Goal: Communication & Community: Answer question/provide support

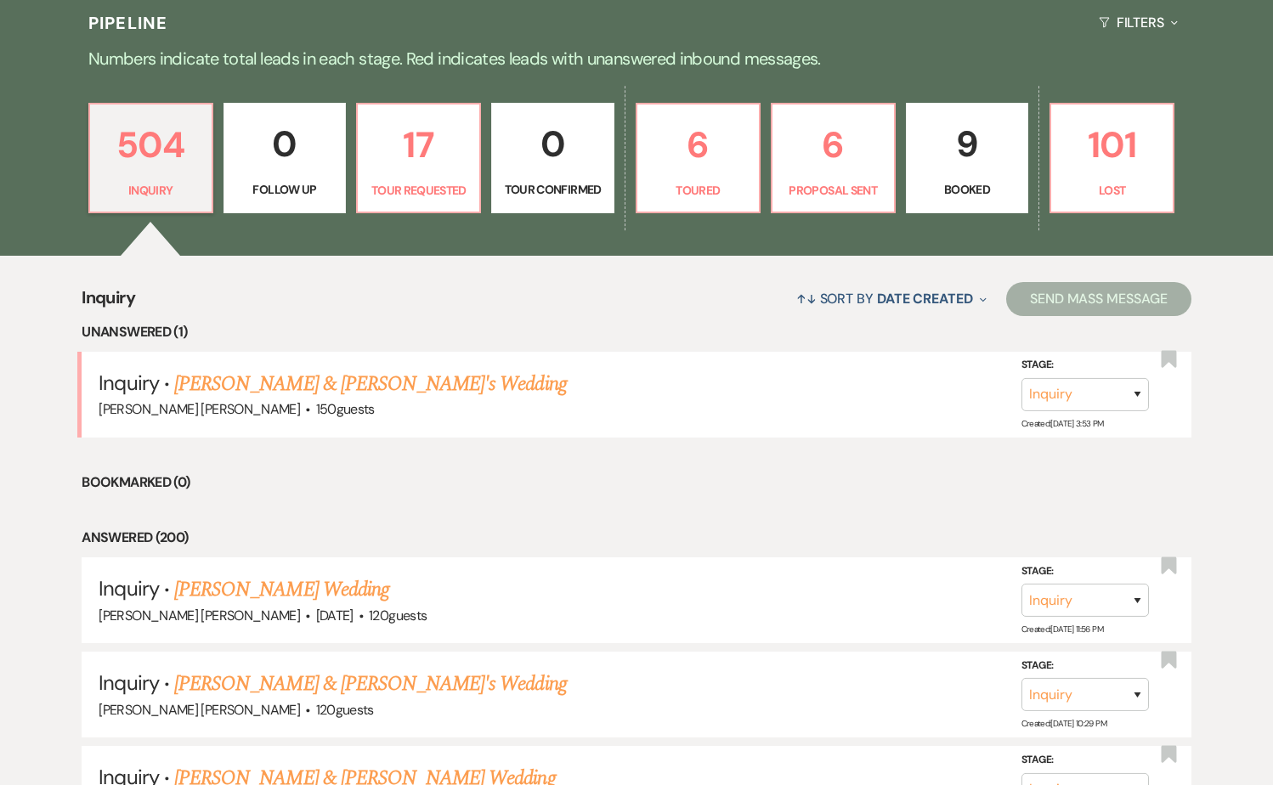
scroll to position [449, 0]
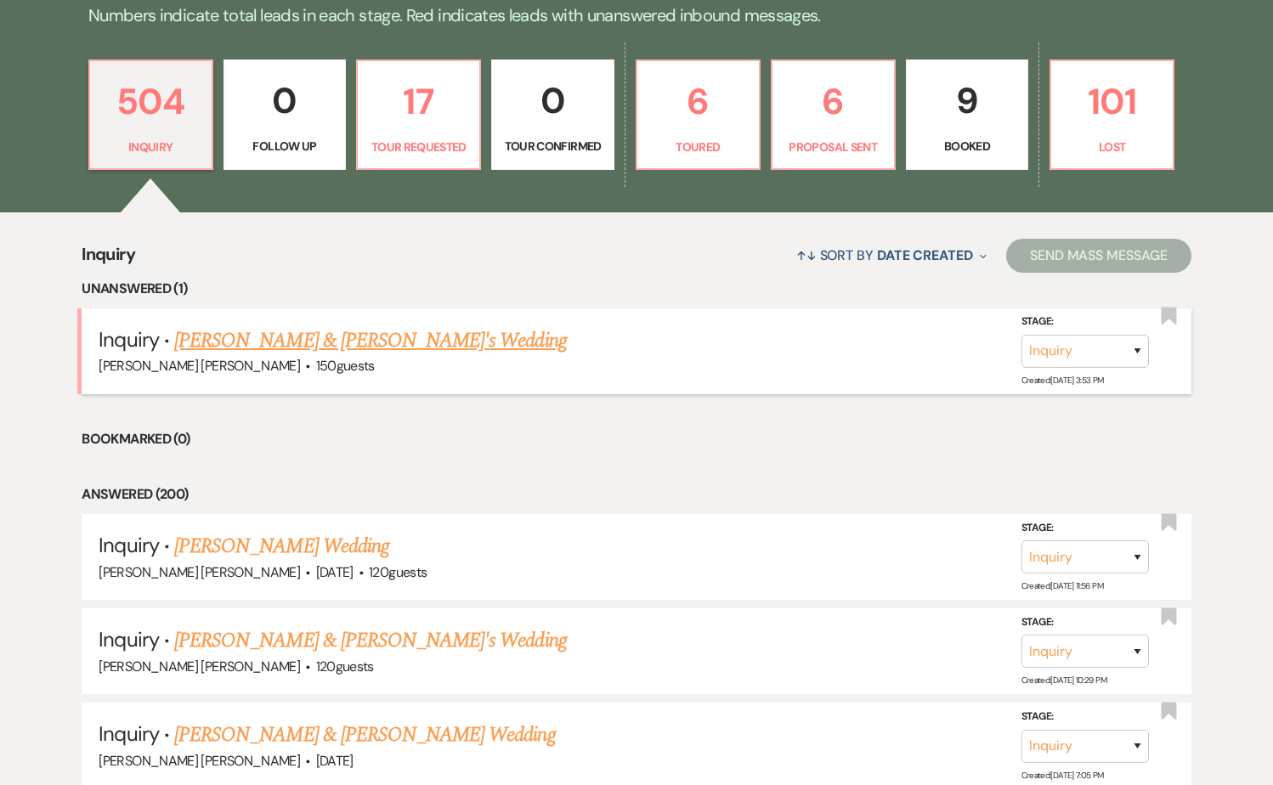
click at [333, 345] on link "[PERSON_NAME] & [PERSON_NAME]'s Wedding" at bounding box center [370, 340] width 393 height 31
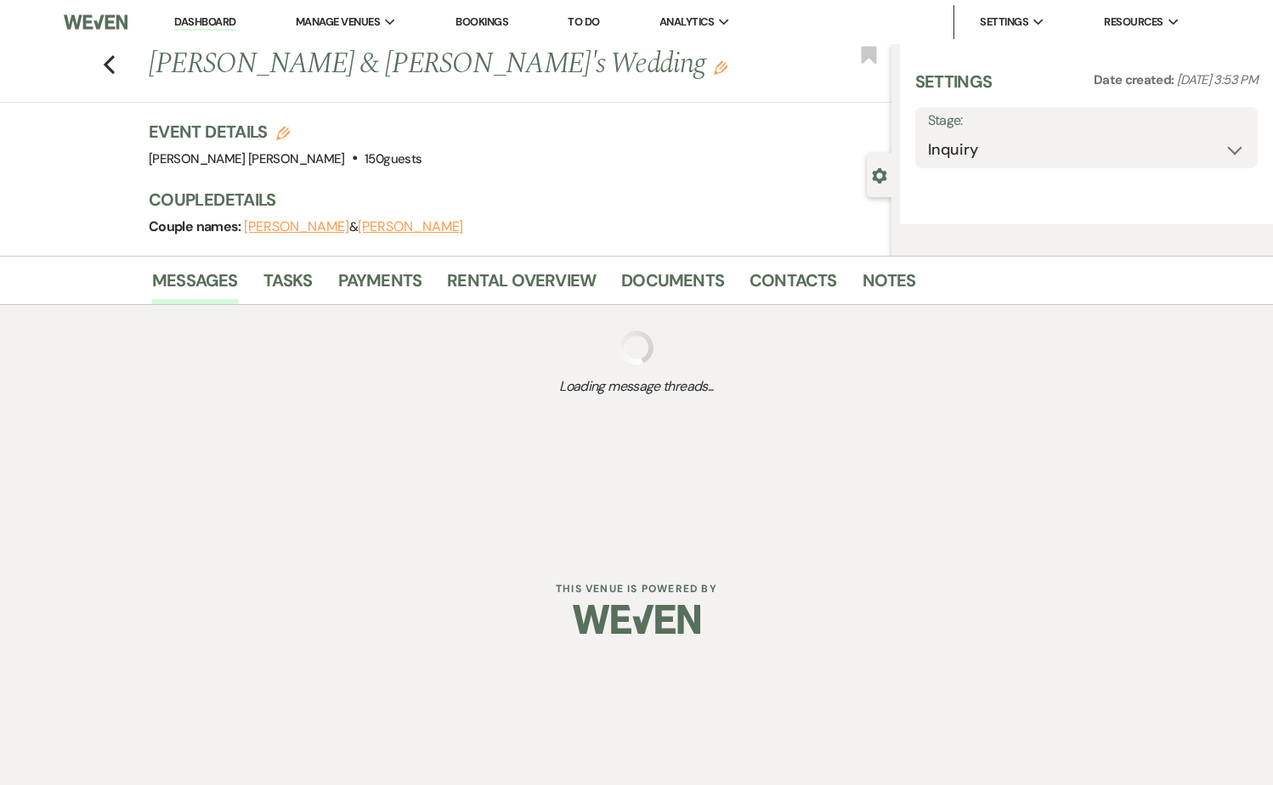
select select "5"
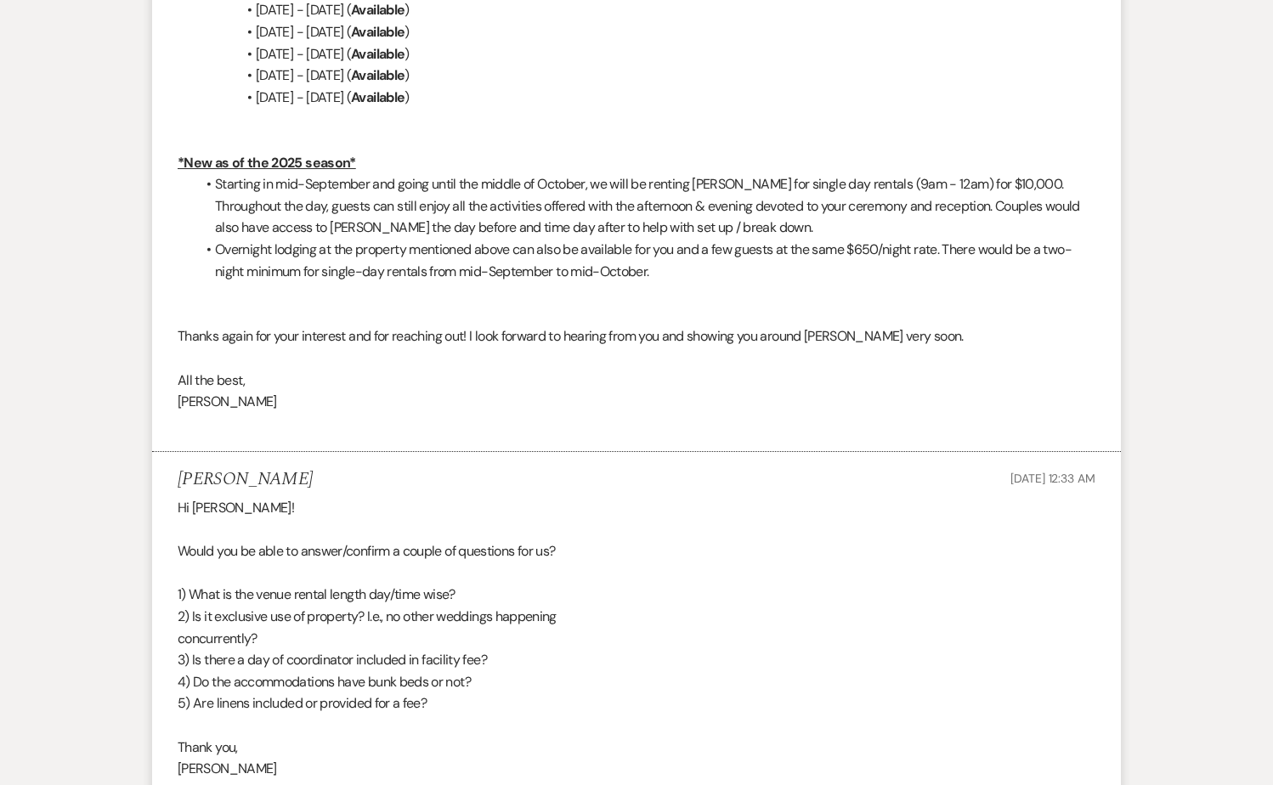
scroll to position [3918, 0]
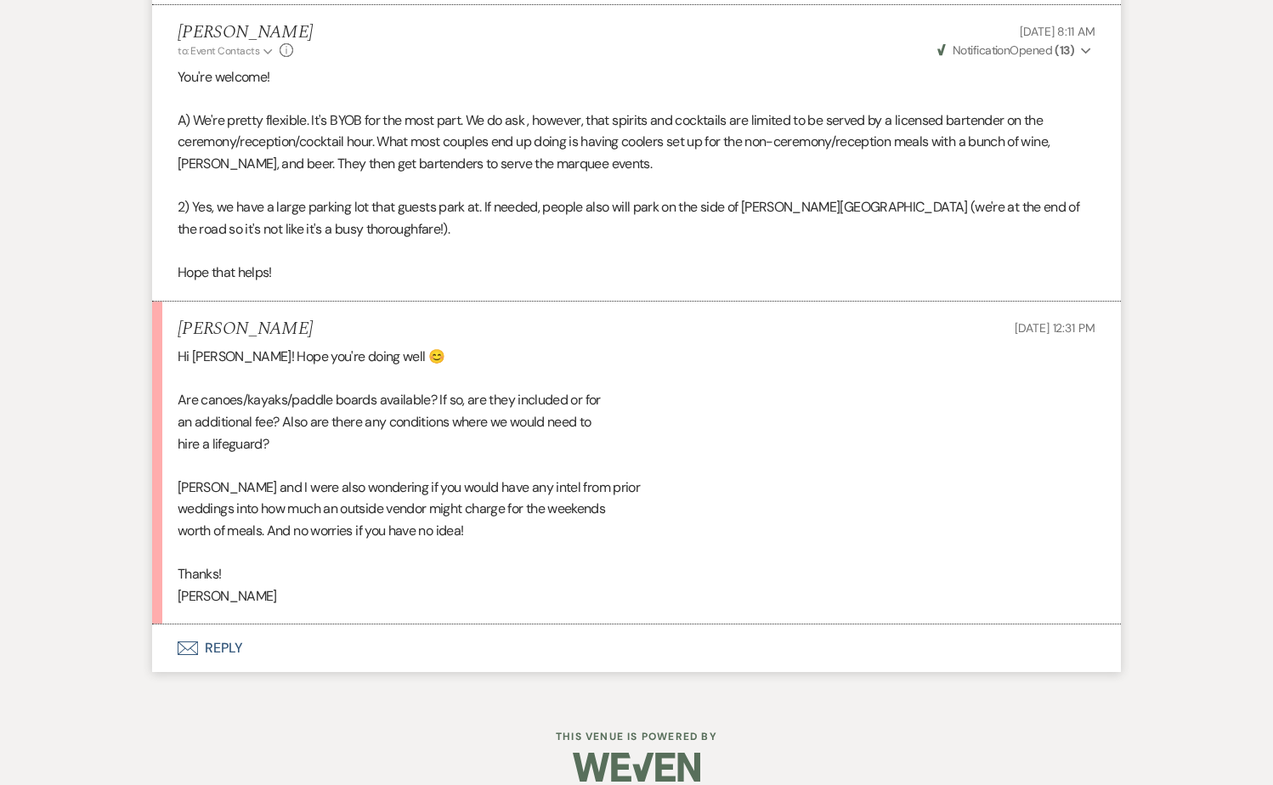
click at [218, 624] on button "Envelope Reply" at bounding box center [636, 648] width 969 height 48
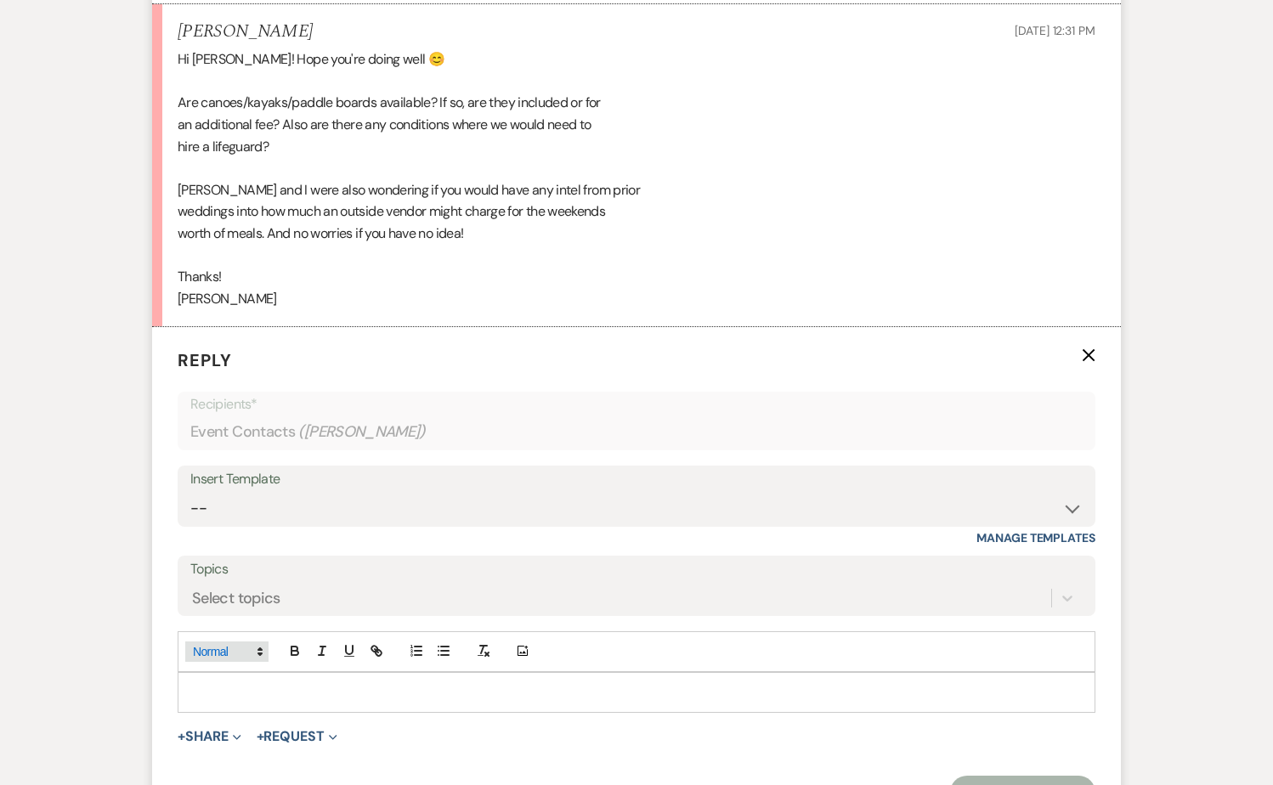
scroll to position [4242, 0]
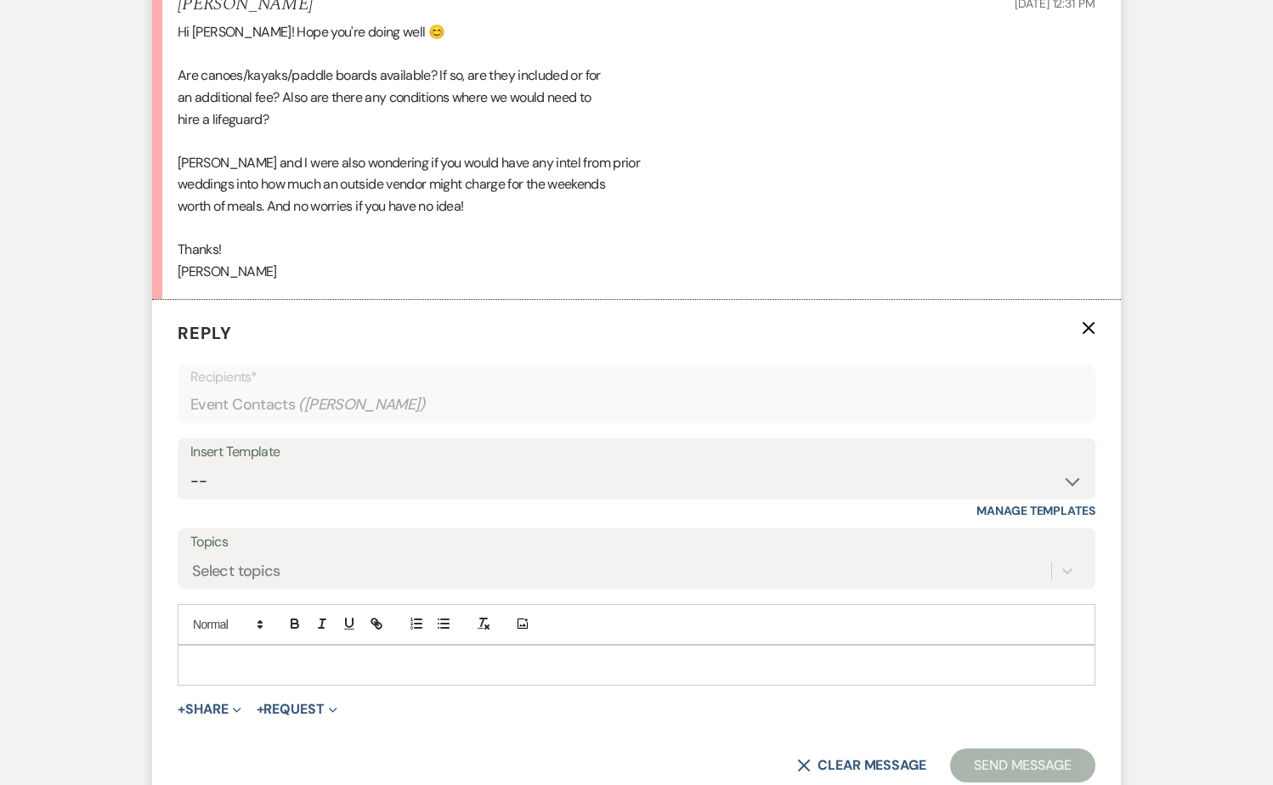
click at [245, 656] on p at bounding box center [636, 665] width 890 height 19
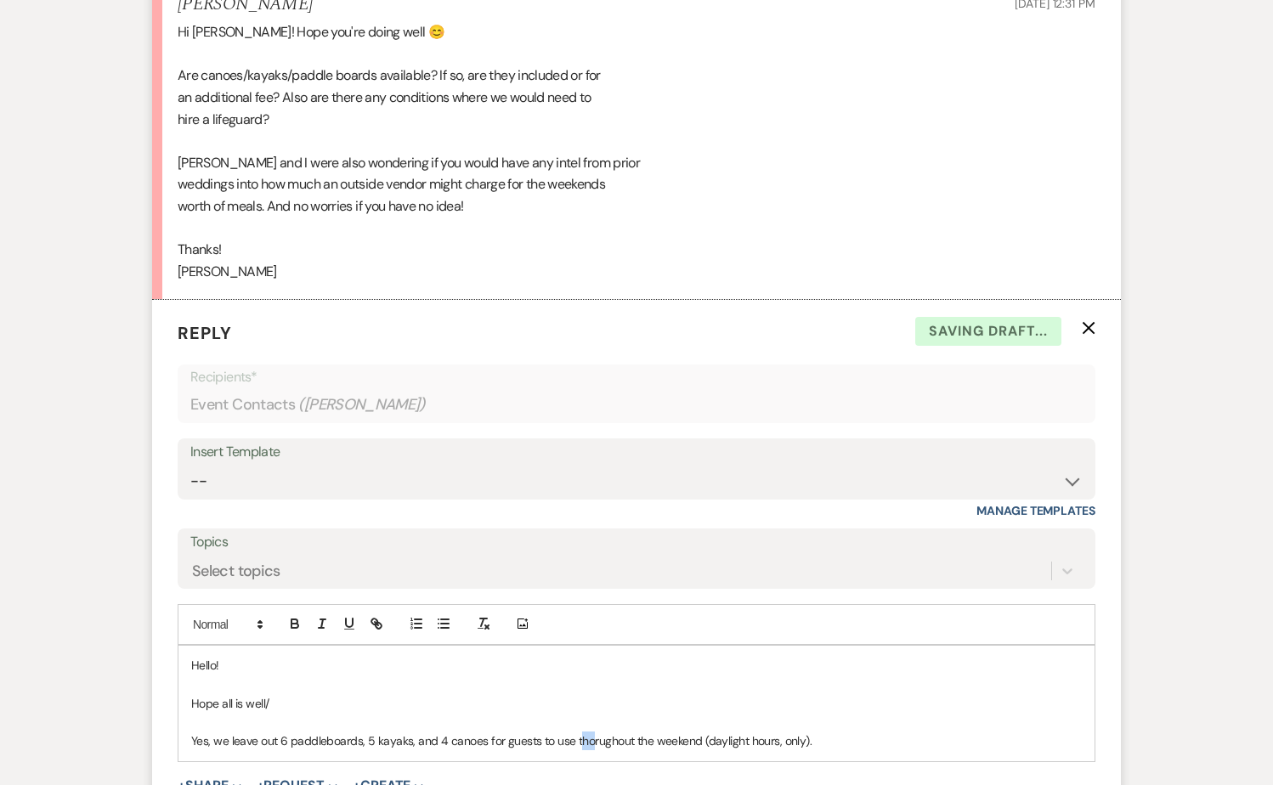
drag, startPoint x: 585, startPoint y: 721, endPoint x: 572, endPoint y: 723, distance: 12.9
click at [585, 732] on p "Yes, we leave out 6 paddleboards, 5 kayaks, and 4 canoes for guests to use thor…" at bounding box center [636, 741] width 890 height 19
click at [590, 732] on p "Yes, we leave out 6 paddleboards, 5 kayaks, and 4 canoes for guests to use thor…" at bounding box center [636, 741] width 890 height 19
click at [856, 713] on p at bounding box center [636, 722] width 890 height 19
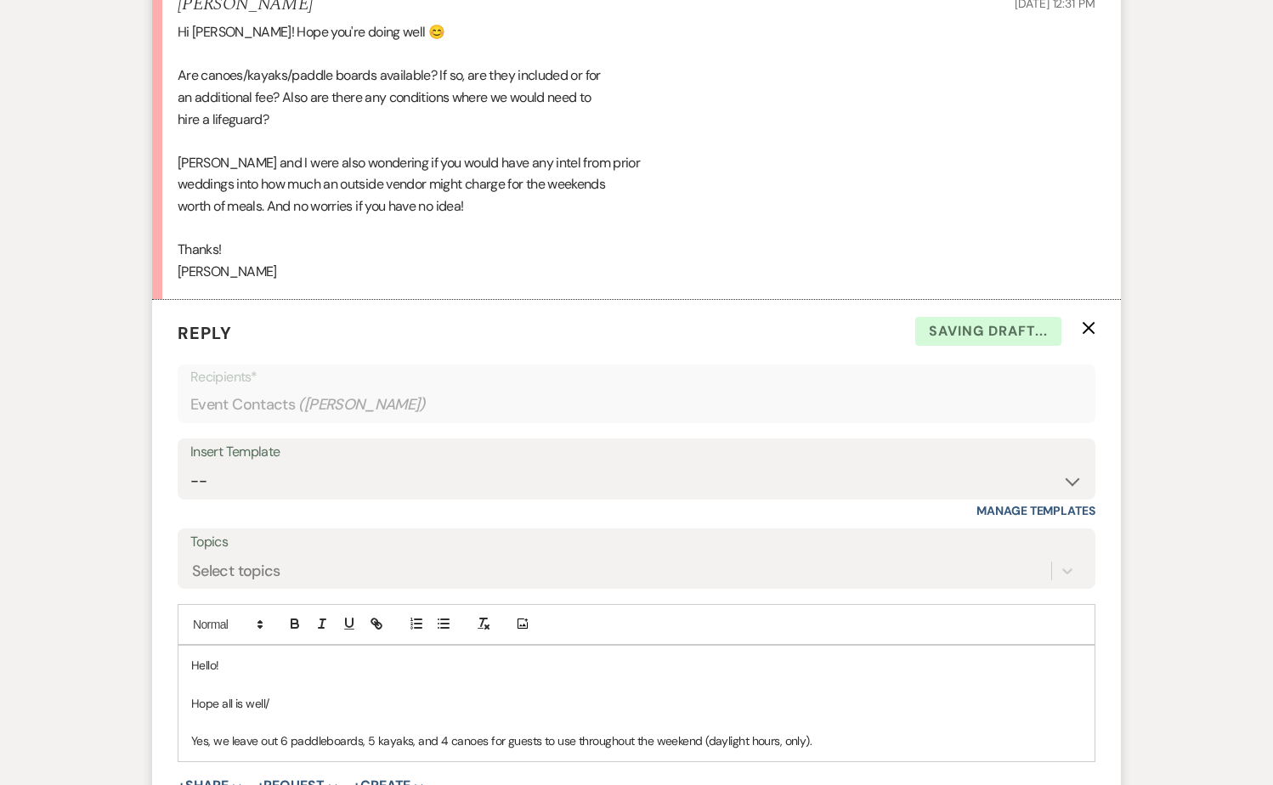
click at [838, 732] on p "Yes, we leave out 6 paddleboards, 5 kayaks, and 4 canoes for guests to use thro…" at bounding box center [636, 741] width 890 height 19
click at [795, 732] on p "Yes, we leave out 6 paddleboards, 5 kayaks, and 4 canoes for guests to use thro…" at bounding box center [636, 741] width 890 height 19
click at [969, 732] on p "Yes, we leave out 6 paddleboards, 5 kayaks, and 4 canoes for guests to use thro…" at bounding box center [636, 751] width 890 height 38
click at [363, 739] on p "Yes, we leave out 6 paddleboards, 5 kayaks, and 4 canoes for guests to use thro…" at bounding box center [636, 751] width 890 height 38
drag, startPoint x: 377, startPoint y: 739, endPoint x: 1014, endPoint y: 719, distance: 636.7
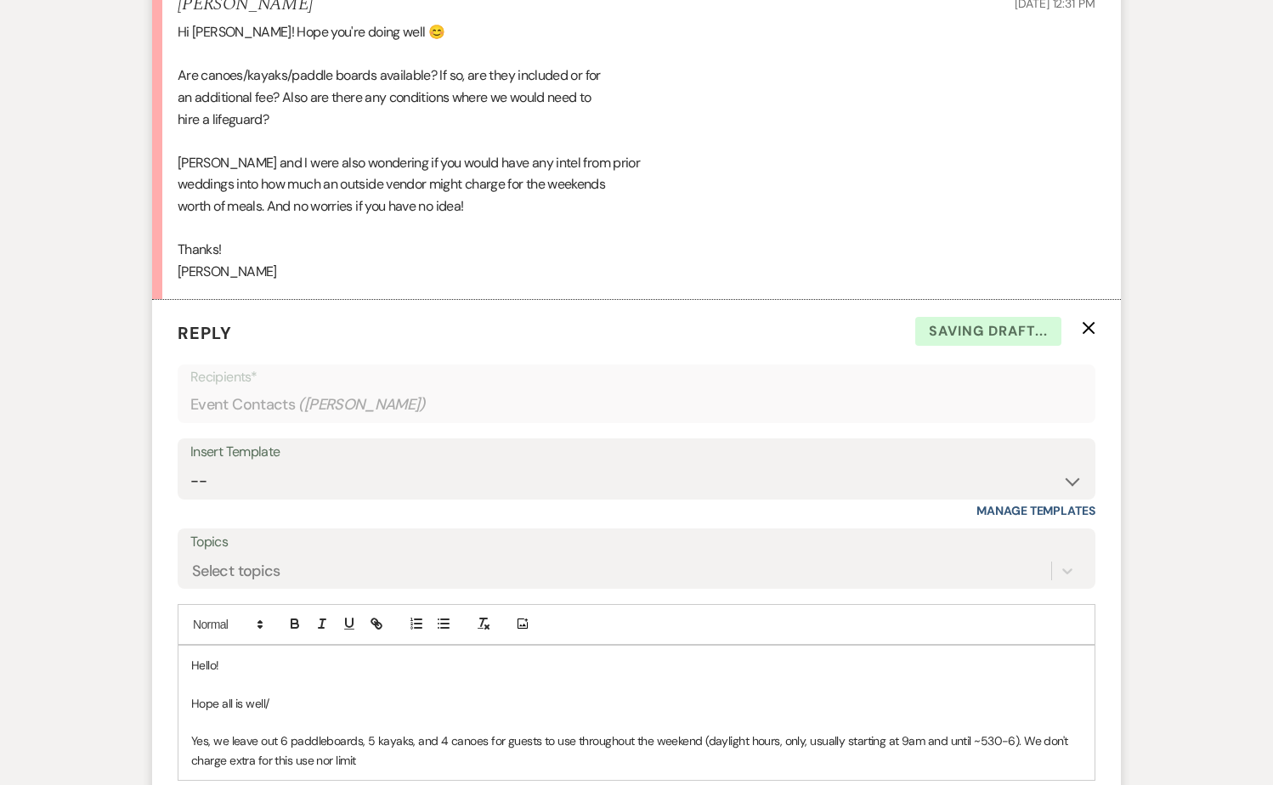
click at [1014, 732] on p "Yes, we leave out 6 paddleboards, 5 kayaks, and 4 canoes for guests to use thro…" at bounding box center [636, 751] width 890 height 38
click at [216, 732] on p "Yes, we leave out 6 paddleboards, 5 kayaks, and 4 canoes for guests to use thro…" at bounding box center [636, 741] width 890 height 19
drag, startPoint x: 1016, startPoint y: 715, endPoint x: 1023, endPoint y: 734, distance: 20.7
click at [1023, 734] on p "Yes, we leave out 6 paddleboards, 5 kayaks, and 4 canoes for guests to use thro…" at bounding box center [636, 751] width 890 height 38
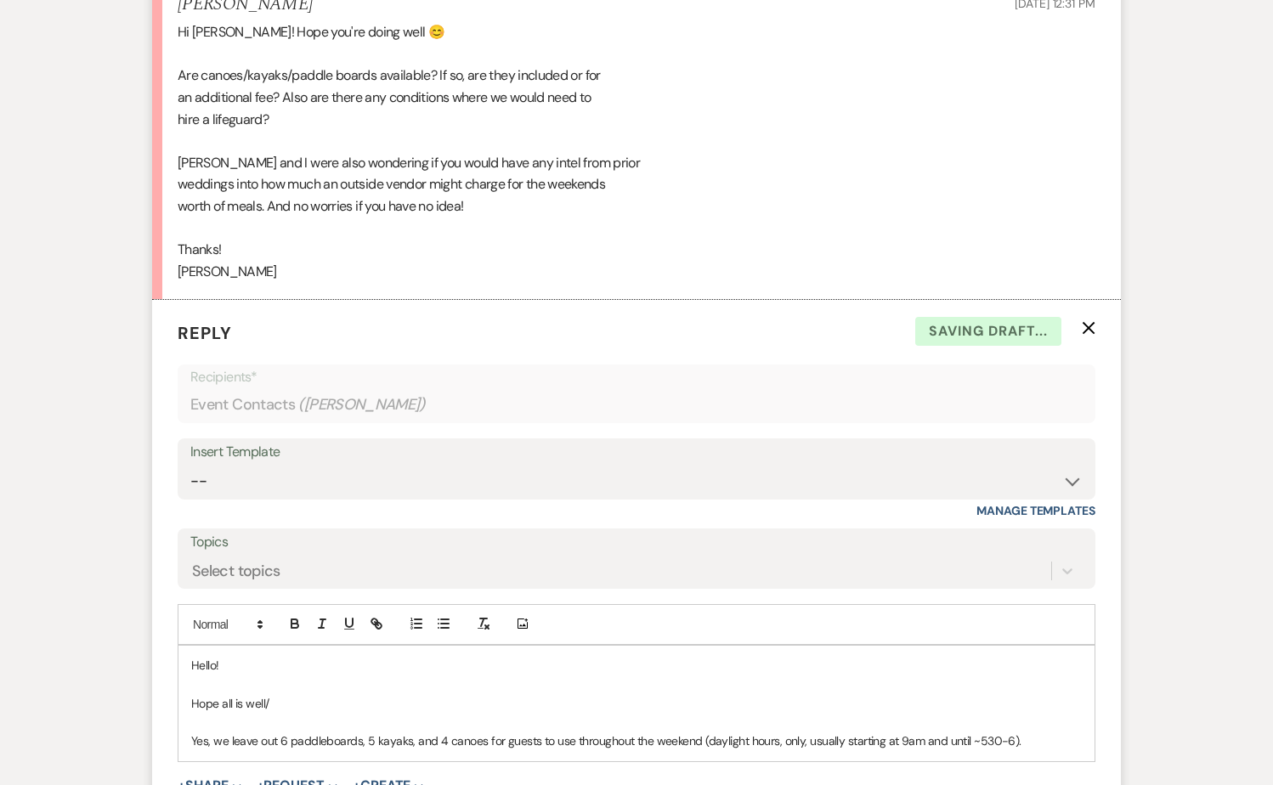
click at [1006, 732] on p "Yes, we leave out 6 paddleboards, 5 kayaks, and 4 canoes for guests to use thro…" at bounding box center [636, 741] width 890 height 19
click at [1048, 732] on p "Yes, we leave out 6 paddleboards, 5 kayaks, and 4 canoes for guests to use thro…" at bounding box center [636, 741] width 890 height 19
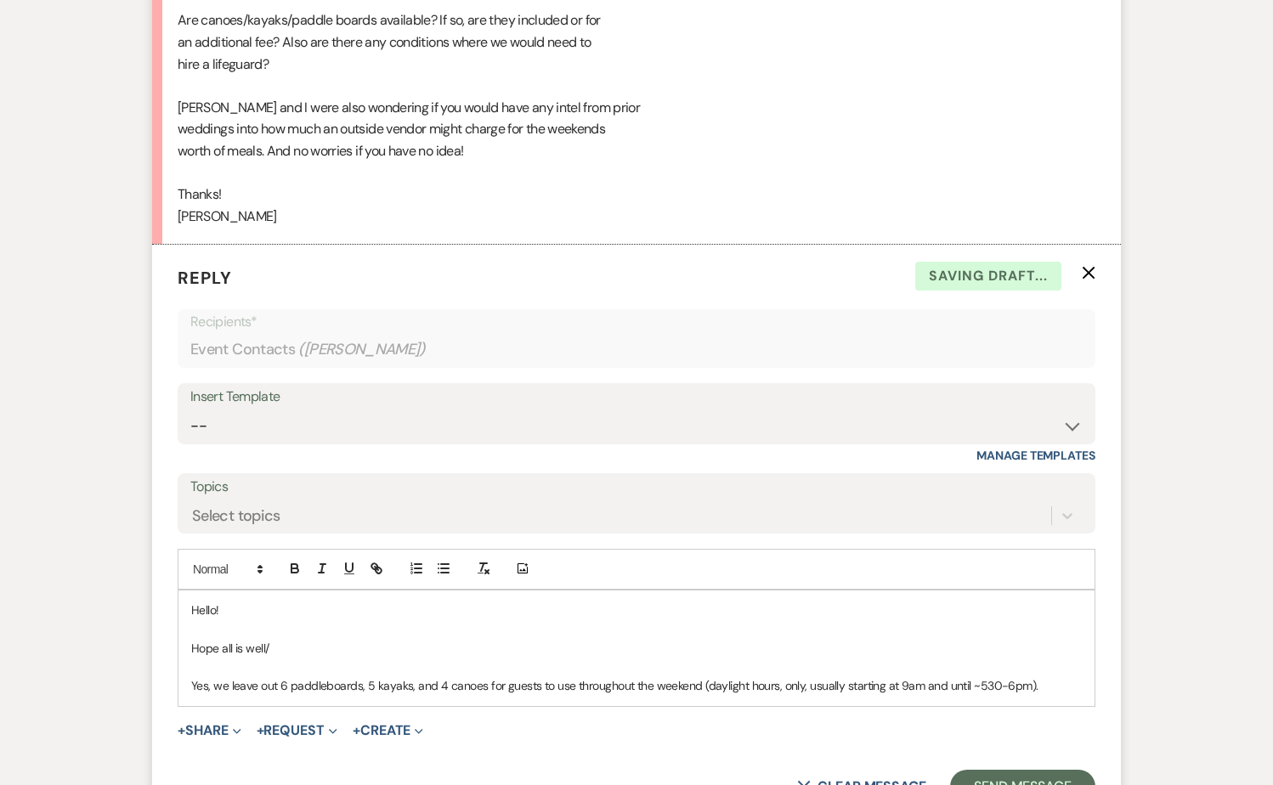
scroll to position [4319, 0]
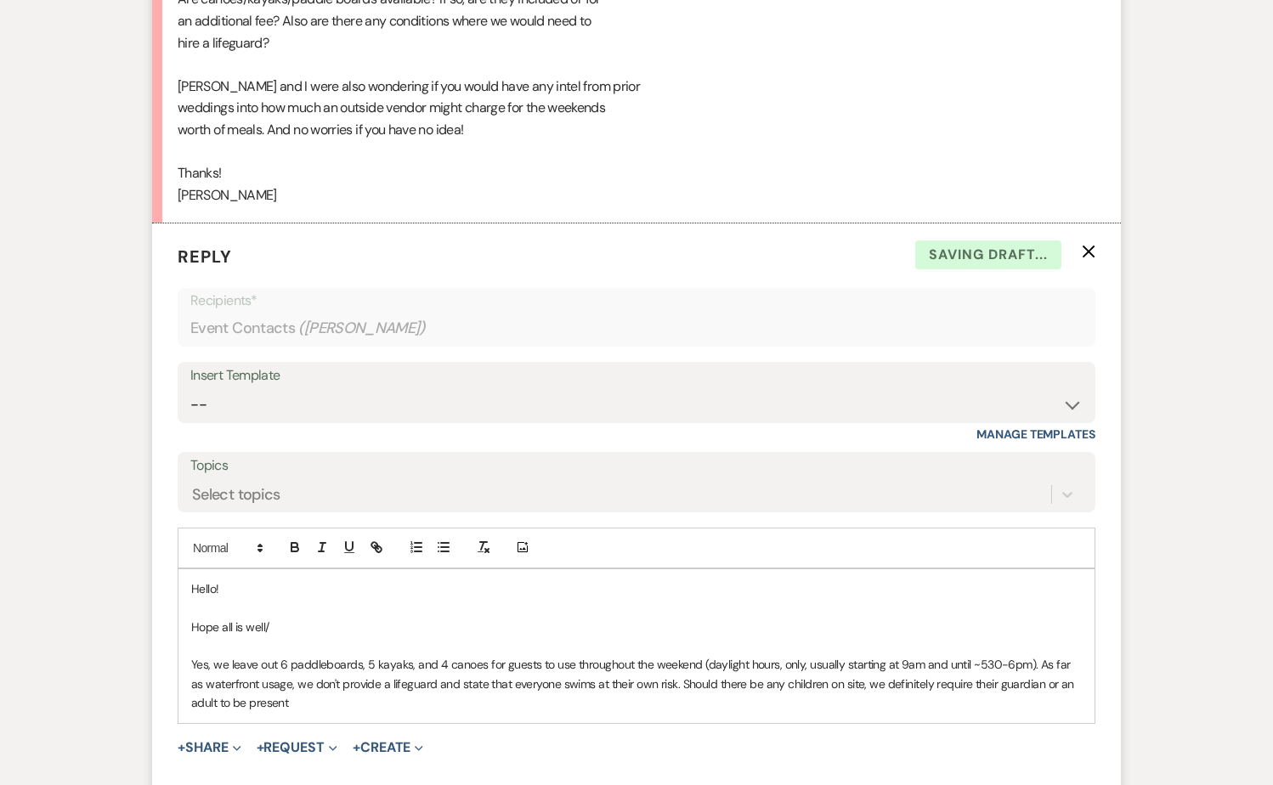
click at [765, 665] on p "Yes, we leave out 6 paddleboards, 5 kayaks, and 4 canoes for guests to use thro…" at bounding box center [636, 683] width 890 height 57
click at [778, 660] on p "Yes, we leave out 6 paddleboards, 5 kayaks, and 4 canoes for guests to use thro…" at bounding box center [636, 683] width 890 height 57
click at [794, 670] on p "Yes, we leave out 6 paddleboards, 5 kayaks, and 4 canoes for guests to use thro…" at bounding box center [636, 683] width 890 height 57
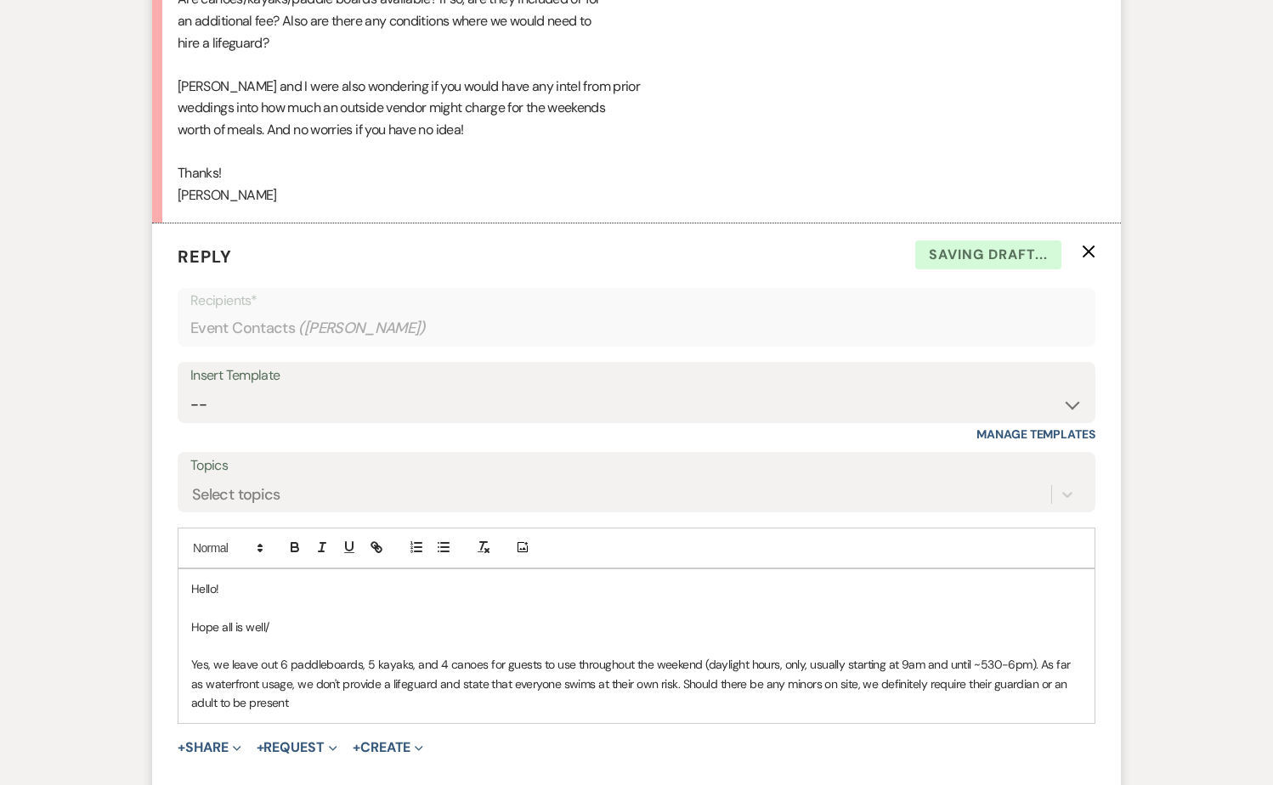
click at [258, 680] on p "Yes, we leave out 6 paddleboards, 5 kayaks, and 4 canoes for guests to use thro…" at bounding box center [636, 683] width 890 height 57
click at [703, 655] on p "Yes, we leave out 6 paddleboards, 5 kayaks, and 4 canoes for guests to use thro…" at bounding box center [636, 683] width 890 height 57
click at [241, 664] on p "Yes, we leave out 6 paddleboards, 5 kayaks, and 4 canoes for guests to use thro…" at bounding box center [636, 683] width 890 height 57
click at [600, 662] on p "Yes, we leave out 6 paddleboards, 5 kayaks, and 4 canoes for guests to use thro…" at bounding box center [636, 683] width 890 height 57
click at [646, 670] on p "Yes, we leave out 6 paddleboards, 5 kayaks, and 4 canoes for guests to use thro…" at bounding box center [636, 683] width 890 height 57
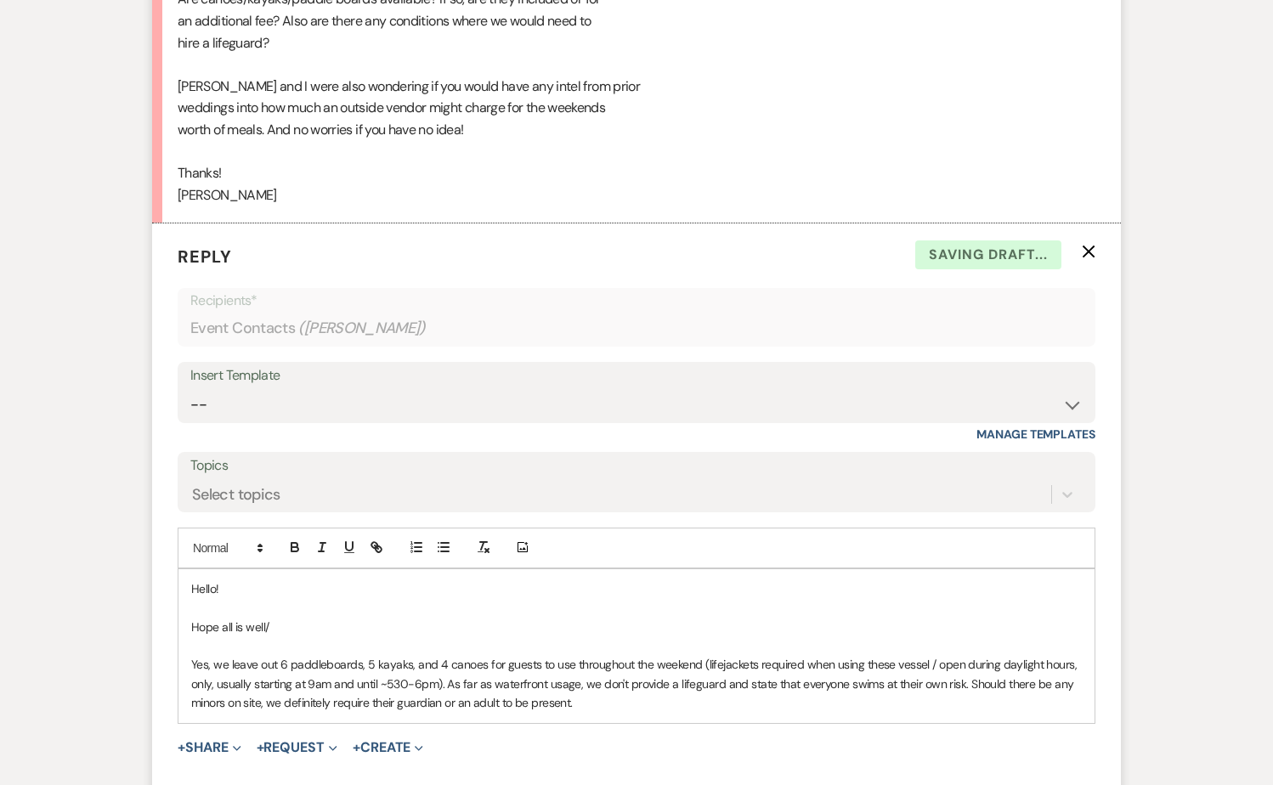
click at [635, 683] on p "Yes, we leave out 6 paddleboards, 5 kayaks, and 4 canoes for guests to use thro…" at bounding box center [636, 683] width 890 height 57
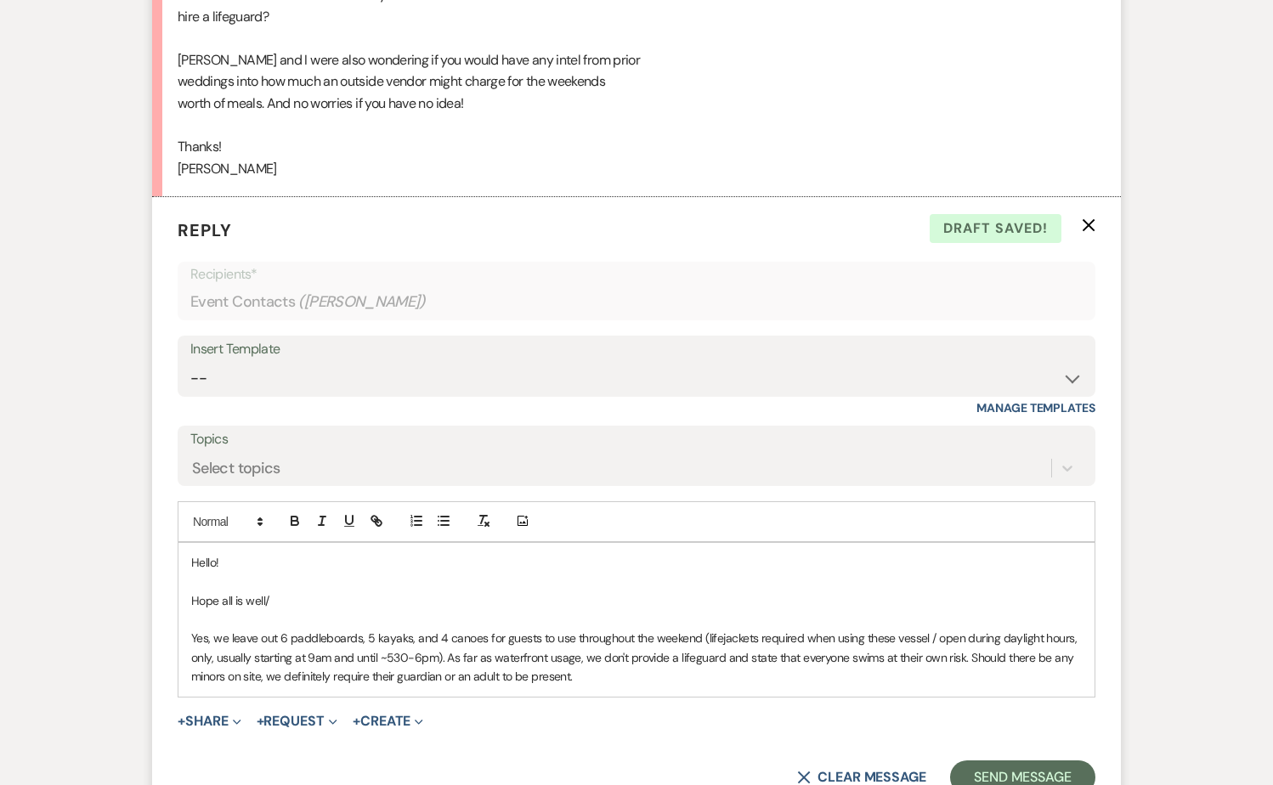
scroll to position [4348, 0]
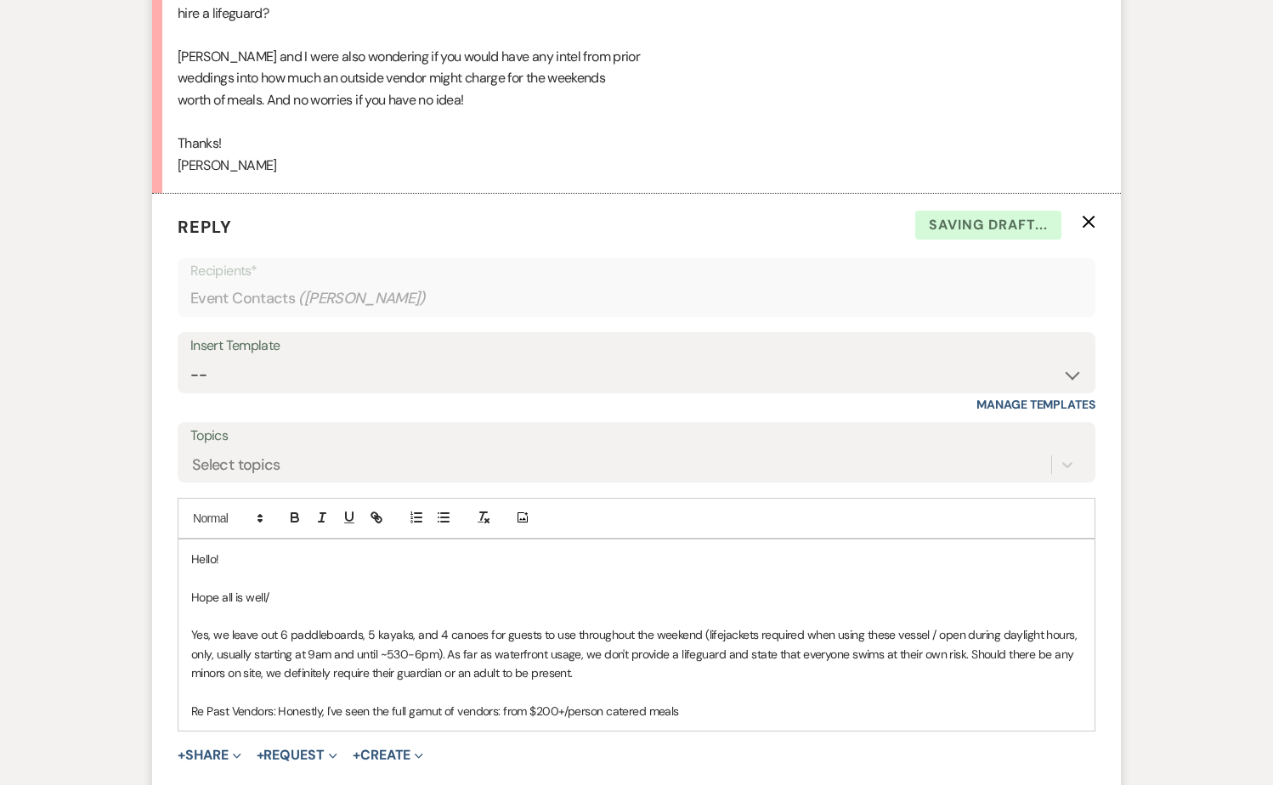
click at [625, 702] on p "Re Past Vendors: Honestly, I've seen the full gamut of vendors: from $200+/pers…" at bounding box center [636, 711] width 890 height 19
click at [703, 702] on p "Re Past Vendors: Honestly, I've seen the full gamut of vendors: from $200+/pers…" at bounding box center [636, 711] width 890 height 19
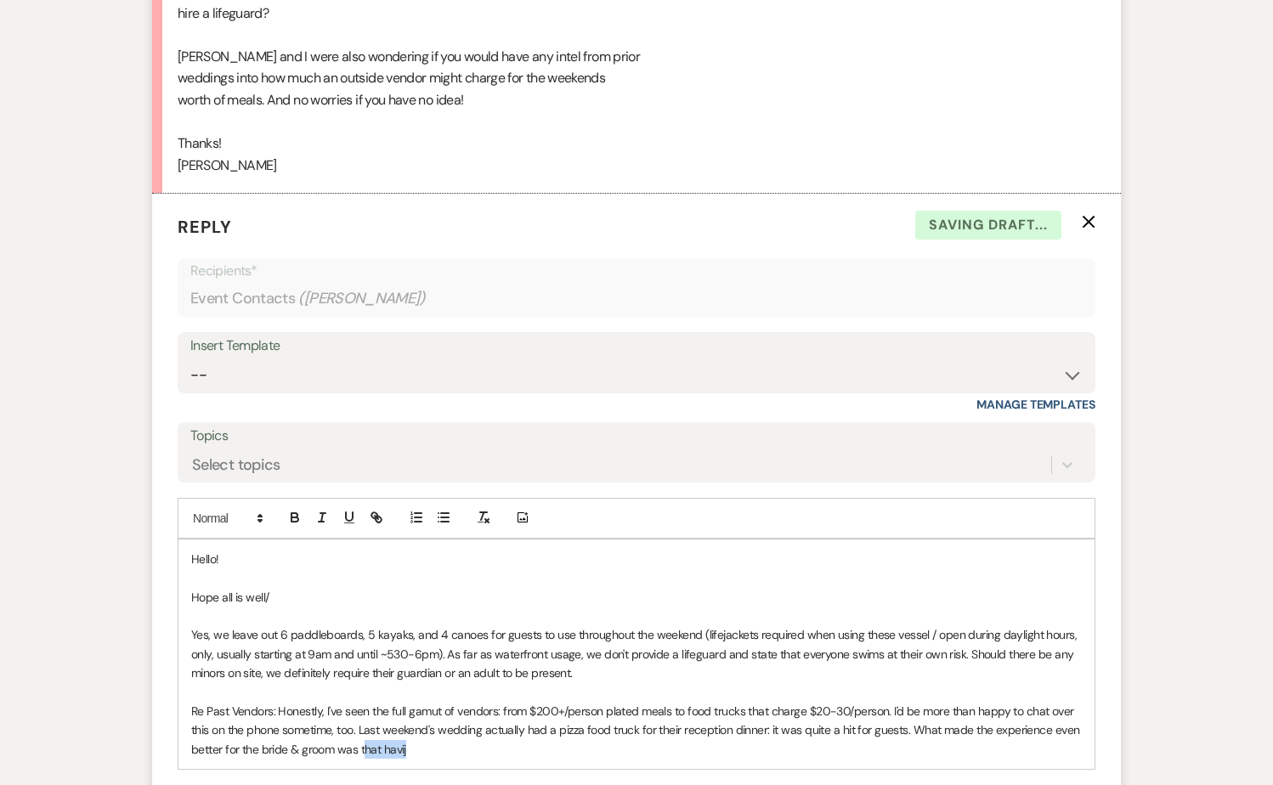
drag, startPoint x: 552, startPoint y: 726, endPoint x: 363, endPoint y: 726, distance: 189.5
click at [364, 726] on p "Re Past Vendors: Honestly, I've seen the full gamut of vendors: from $200+/pers…" at bounding box center [636, 730] width 890 height 57
click at [984, 732] on p "Re Past Vendors: Honestly, I've seen the full gamut of vendors: from $200+/pers…" at bounding box center [636, 730] width 890 height 57
click at [986, 732] on p "Re Past Vendors: Honestly, I've seen the full gamut of vendors: from $200+/pers…" at bounding box center [636, 730] width 890 height 57
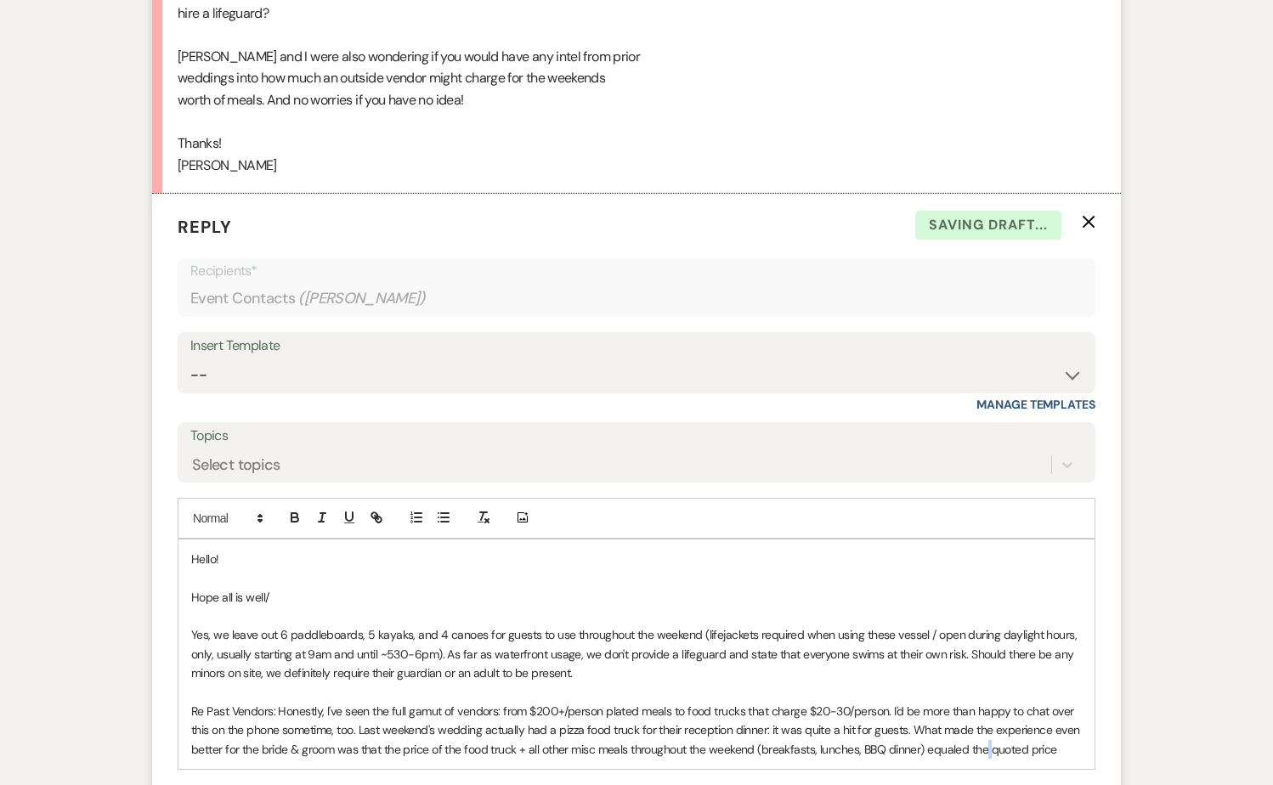
click at [986, 732] on p "Re Past Vendors: Honestly, I've seen the full gamut of vendors: from $200+/pers…" at bounding box center [636, 730] width 890 height 57
click at [979, 726] on p "Re Past Vendors: Honestly, I've seen the full gamut of vendors: from $200+/pers…" at bounding box center [636, 730] width 890 height 57
click at [1060, 725] on p "Re Past Vendors: Honestly, I've seen the full gamut of vendors: from $200+/pers…" at bounding box center [636, 730] width 890 height 57
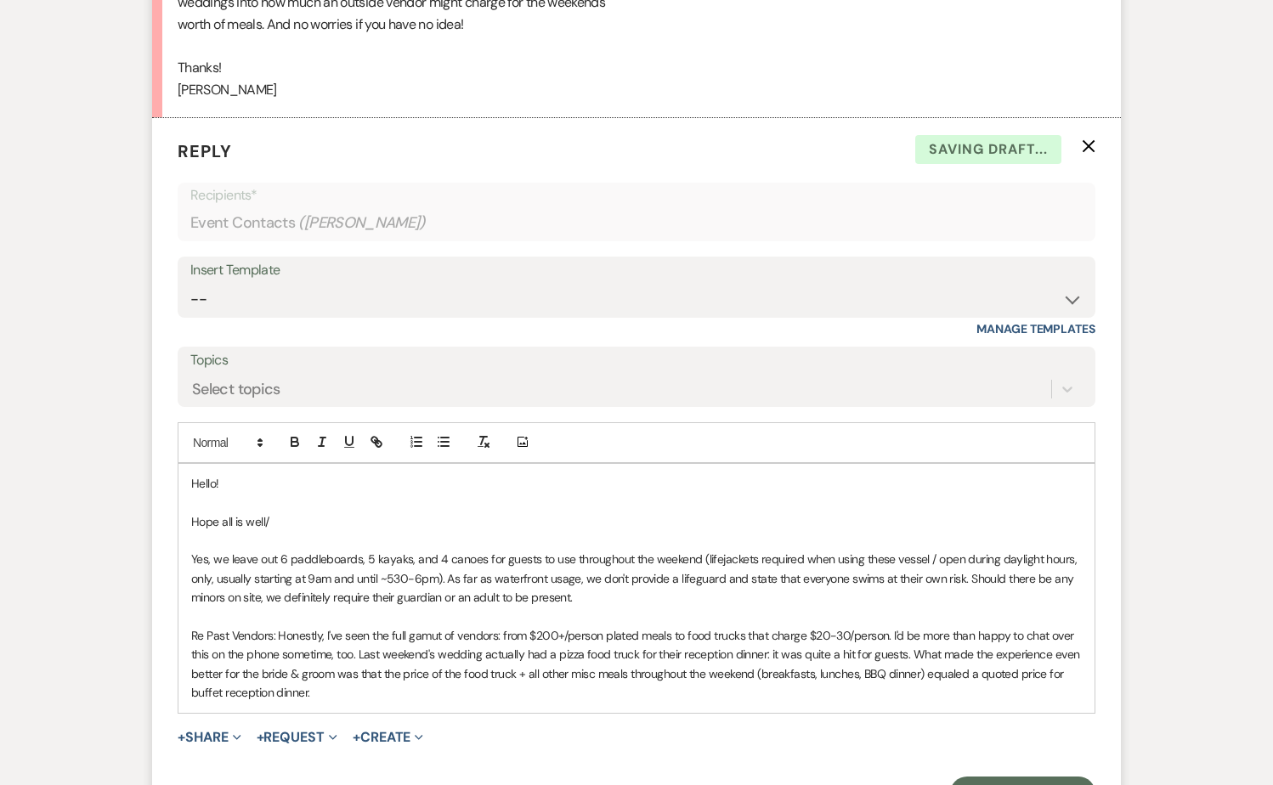
scroll to position [4427, 0]
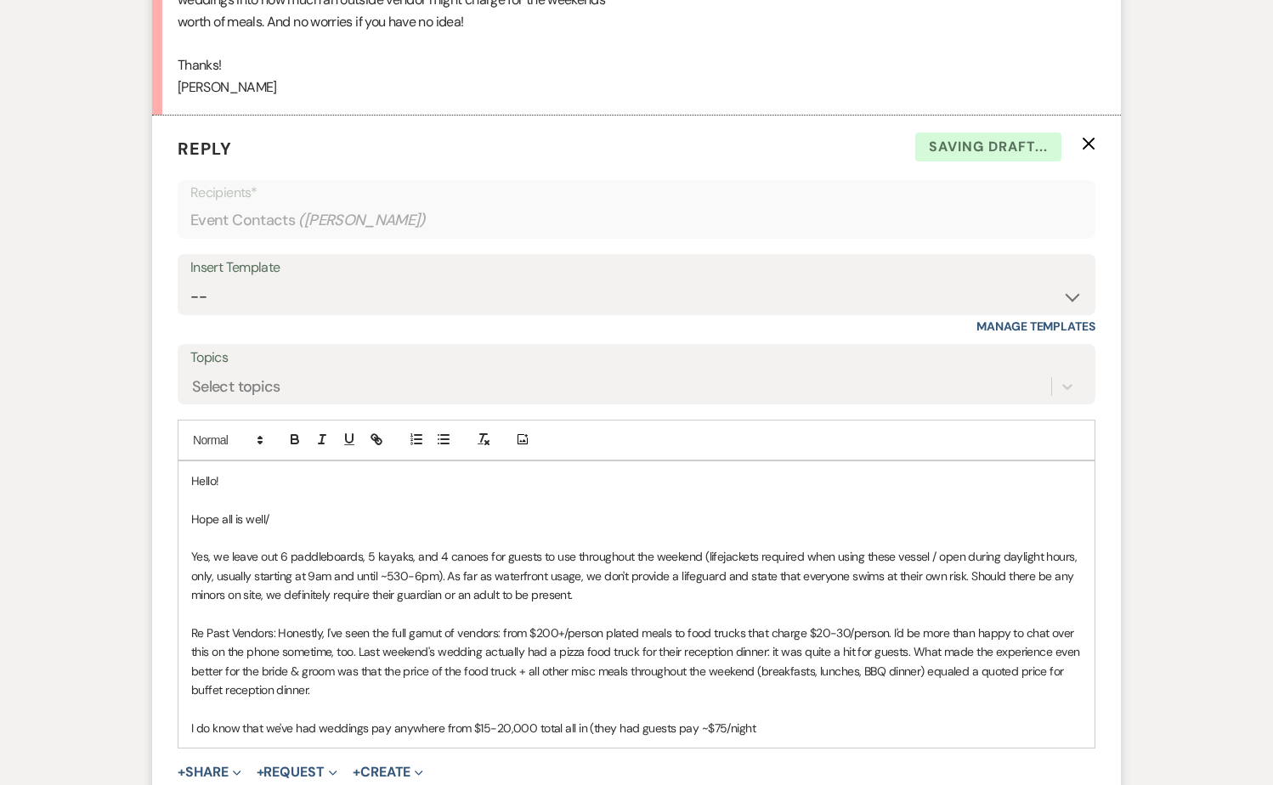
click at [681, 719] on p "I do know that we've had weddings pay anywhere from $15-20,000 total all in (th…" at bounding box center [636, 728] width 890 height 19
click at [800, 719] on p "I do know that we've had weddings pay anywhere from $15-20,000 total all in (th…" at bounding box center [636, 728] width 890 height 19
click at [748, 719] on p "I do know that we've had weddings pay anywhere from $15-20,000 total all in (th…" at bounding box center [636, 728] width 890 height 19
click at [823, 719] on p "I do know that we've had weddings pay anywhere from $15-20,000 total all in (th…" at bounding box center [636, 728] width 890 height 19
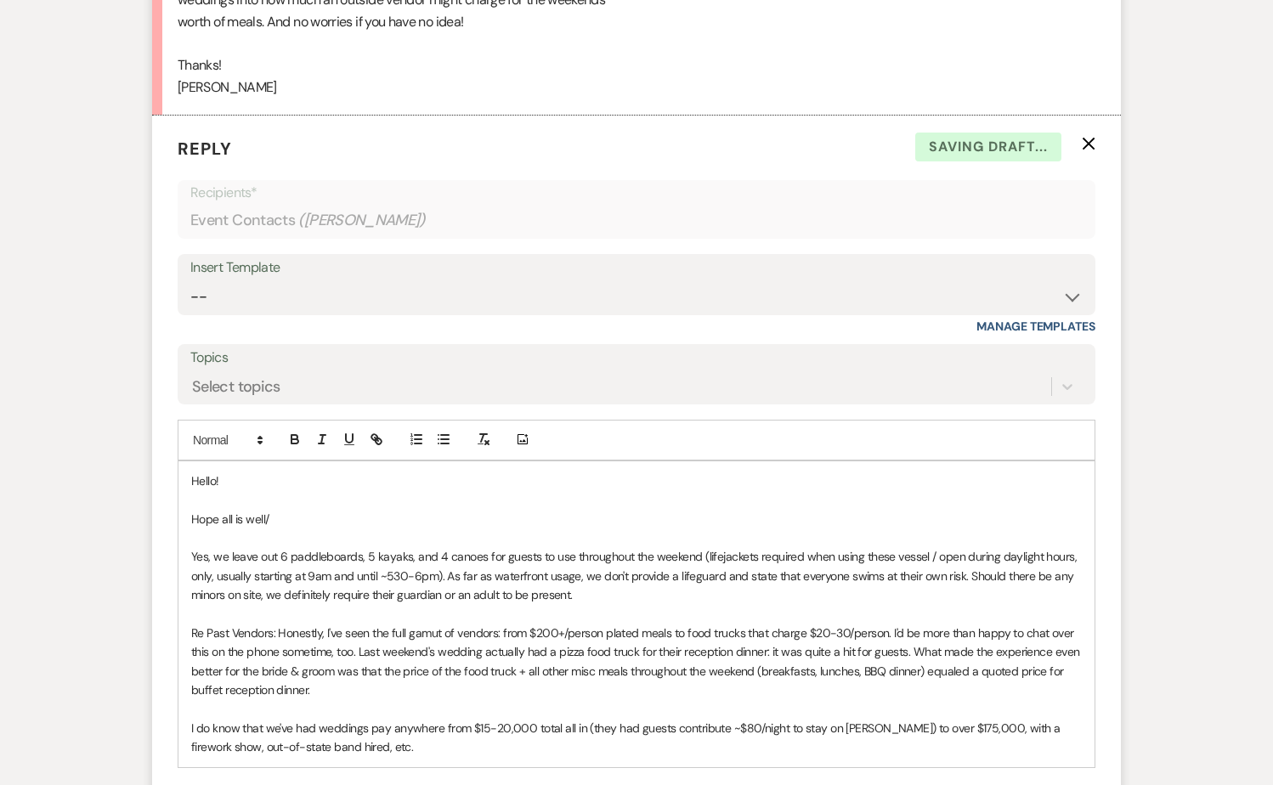
click at [973, 719] on p "I do know that we've had weddings pay anywhere from $15-20,000 total all in (th…" at bounding box center [636, 738] width 890 height 38
click at [491, 749] on form "Reply X Saving draft... Recipients* Event Contacts ( [PERSON_NAME] ) Insert Tem…" at bounding box center [636, 500] width 969 height 769
click at [464, 726] on p "I do know that we've had weddings pay anywhere from $15-20,000 total all in (th…" at bounding box center [636, 738] width 890 height 38
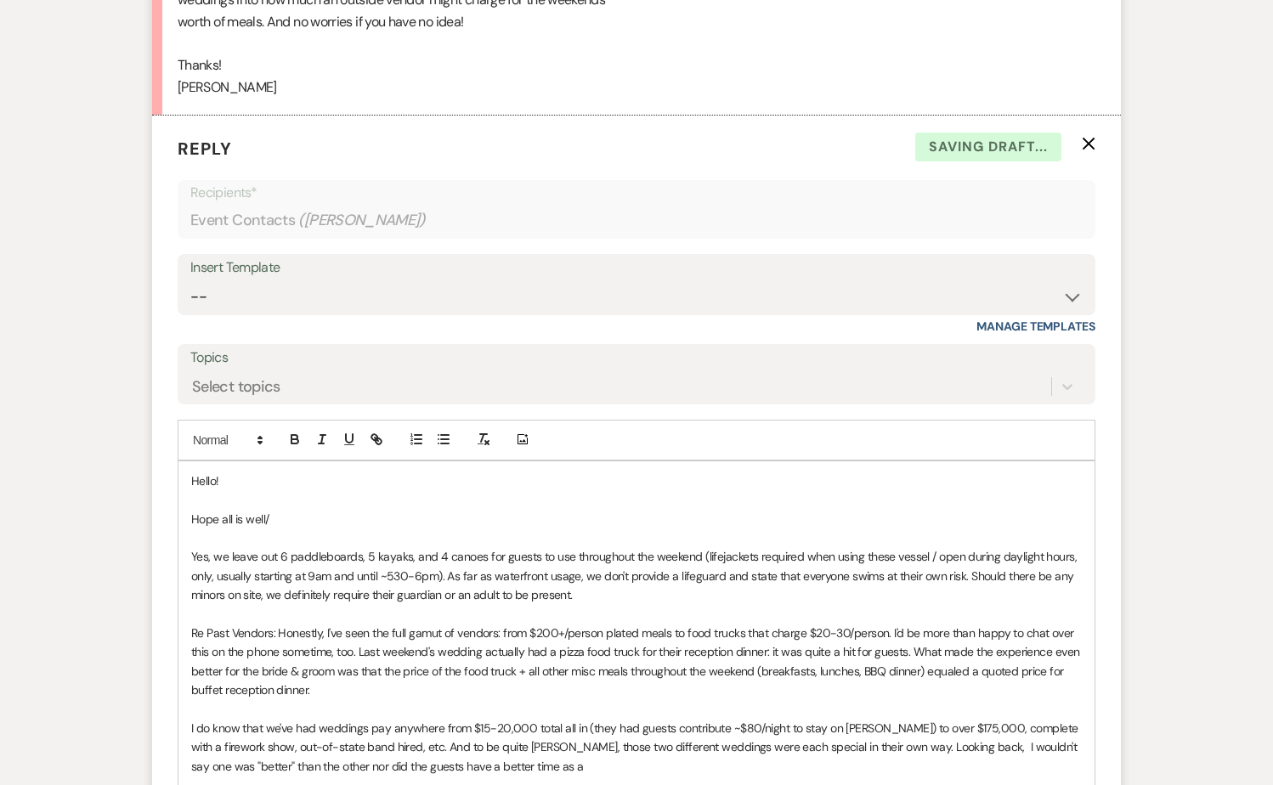
click at [356, 744] on p "I do know that we've had weddings pay anywhere from $15-20,000 total all in (th…" at bounding box center [636, 747] width 890 height 57
click at [567, 743] on p "I do know that we've had weddings pay anywhere from $15-20,000 total all in (th…" at bounding box center [636, 747] width 890 height 57
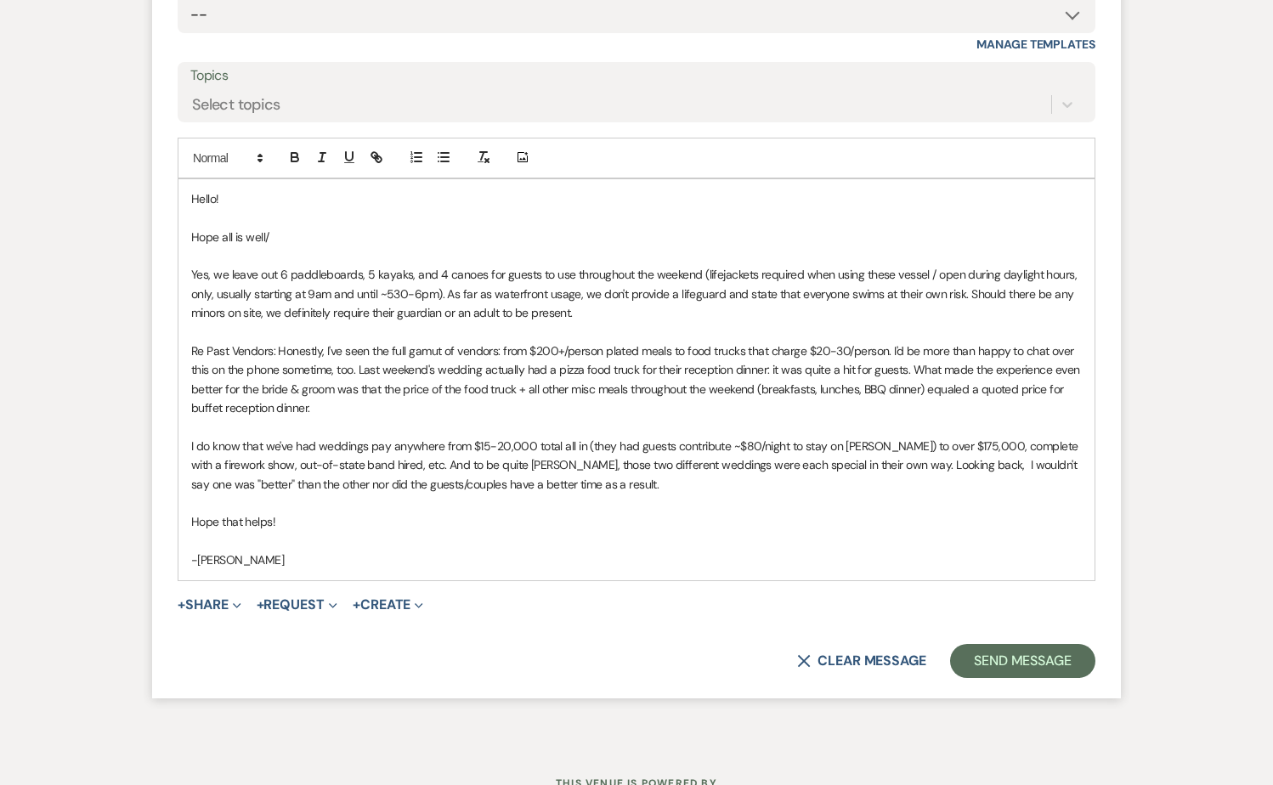
scroll to position [4714, 0]
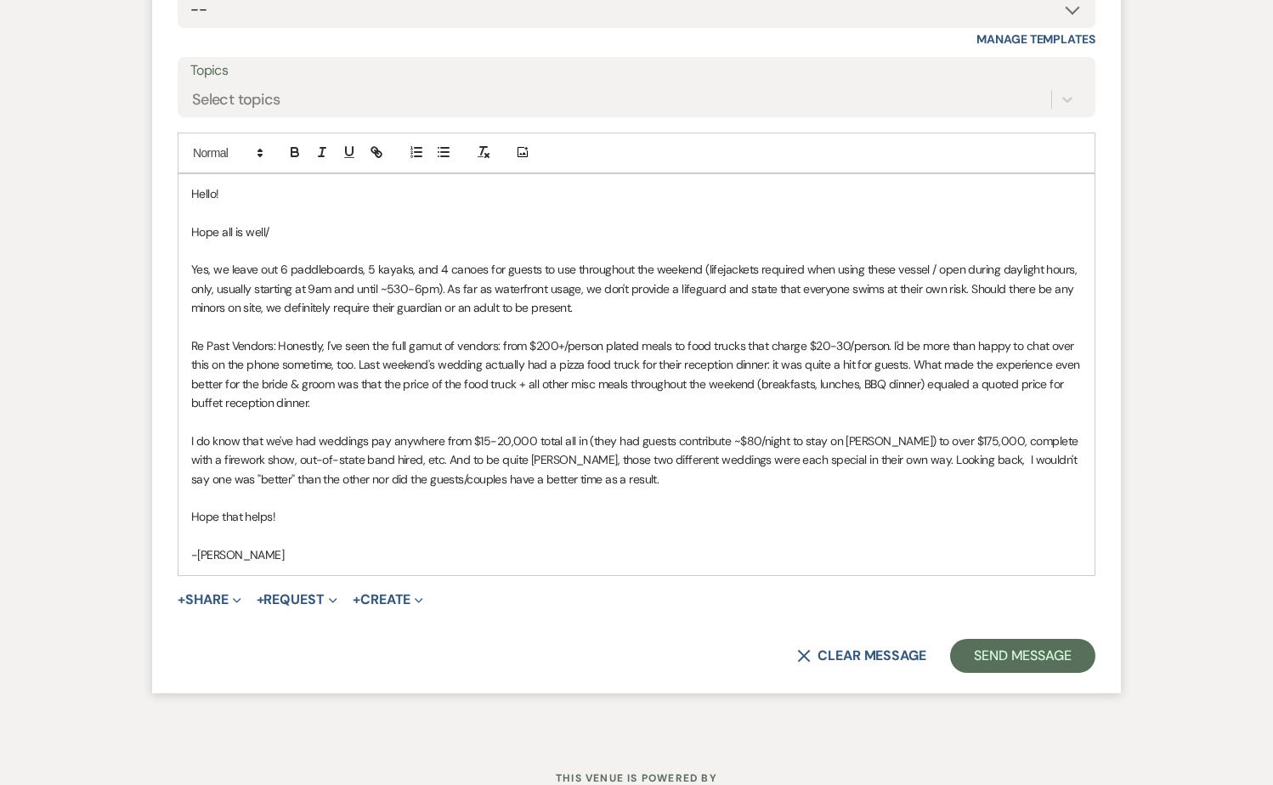
click at [280, 223] on p "Hope all is well/" at bounding box center [636, 232] width 890 height 19
click at [467, 260] on p "Yes, we leave out 6 paddleboards, 5 kayaks, and 4 canoes for guests to use thro…" at bounding box center [636, 288] width 890 height 57
click at [321, 260] on p "Yes, we leave out 6 paddleboards, 5 kayaks, and 4 canoes for guests to use thro…" at bounding box center [636, 288] width 890 height 57
click at [512, 293] on p "Yes, we leave out 6 paddle boards, 5 kayaks, and 4 canoes for guests to use thr…" at bounding box center [636, 288] width 890 height 57
click at [544, 359] on p "Re Past Vendors: Honestly, I've seen the full gamut of vendors: from $200+/pers…" at bounding box center [636, 374] width 890 height 76
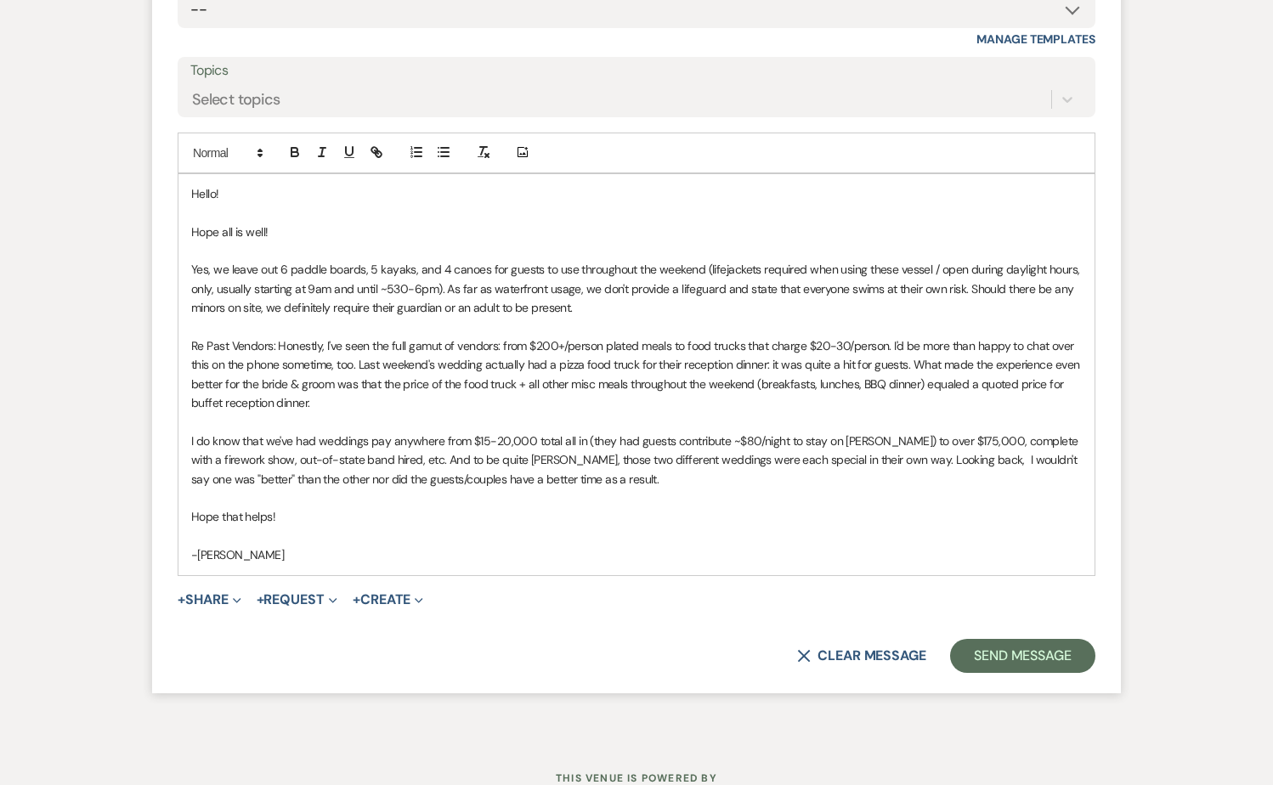
click at [635, 413] on p at bounding box center [636, 422] width 890 height 19
click at [641, 460] on p "I do know that we've had weddings pay anywhere from $15-20,000 total all in (th…" at bounding box center [636, 460] width 890 height 57
click at [924, 260] on p "Yes, we leave out 6 paddle boards, 5 kayaks, and 4 canoes for guests to use thr…" at bounding box center [636, 288] width 890 height 57
click at [681, 365] on p "Re Past Vendors: Honestly, I've seen the full gamut of vendors: from $200+/pers…" at bounding box center [636, 374] width 890 height 76
click at [379, 370] on p "Re Past Vendors: Honestly, I've seen the full gamut of vendors: from $200+/pers…" at bounding box center [636, 374] width 890 height 76
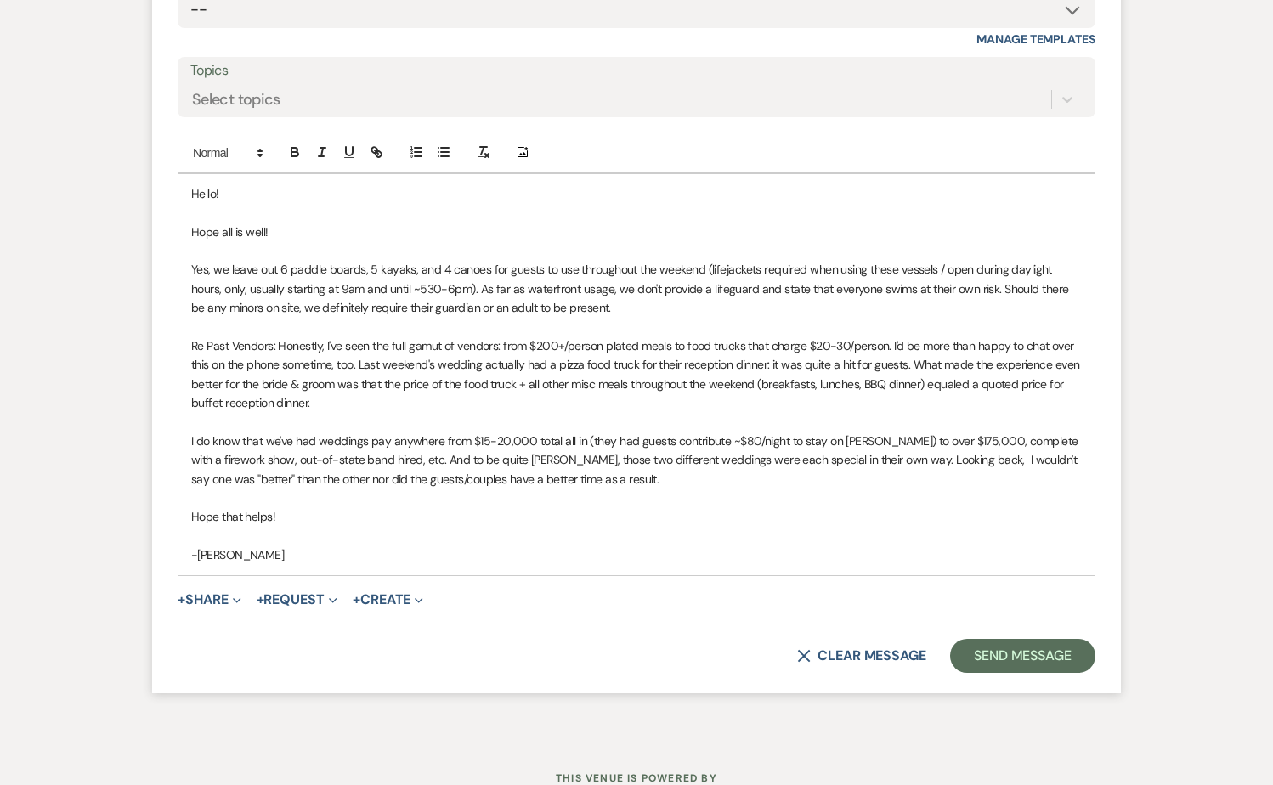
click at [330, 336] on p "Re Past Vendors: Honestly, I've seen the full gamut of vendors: from $200+/pers…" at bounding box center [636, 374] width 890 height 76
click at [309, 290] on p "Yes, we leave out 6 paddle boards, 5 kayaks, and 4 canoes for guests to use thr…" at bounding box center [636, 288] width 890 height 57
click at [206, 359] on p "Re Past Vendors: Honestly, I've seen the full gamut of vendors: from $200+/pers…" at bounding box center [636, 374] width 890 height 76
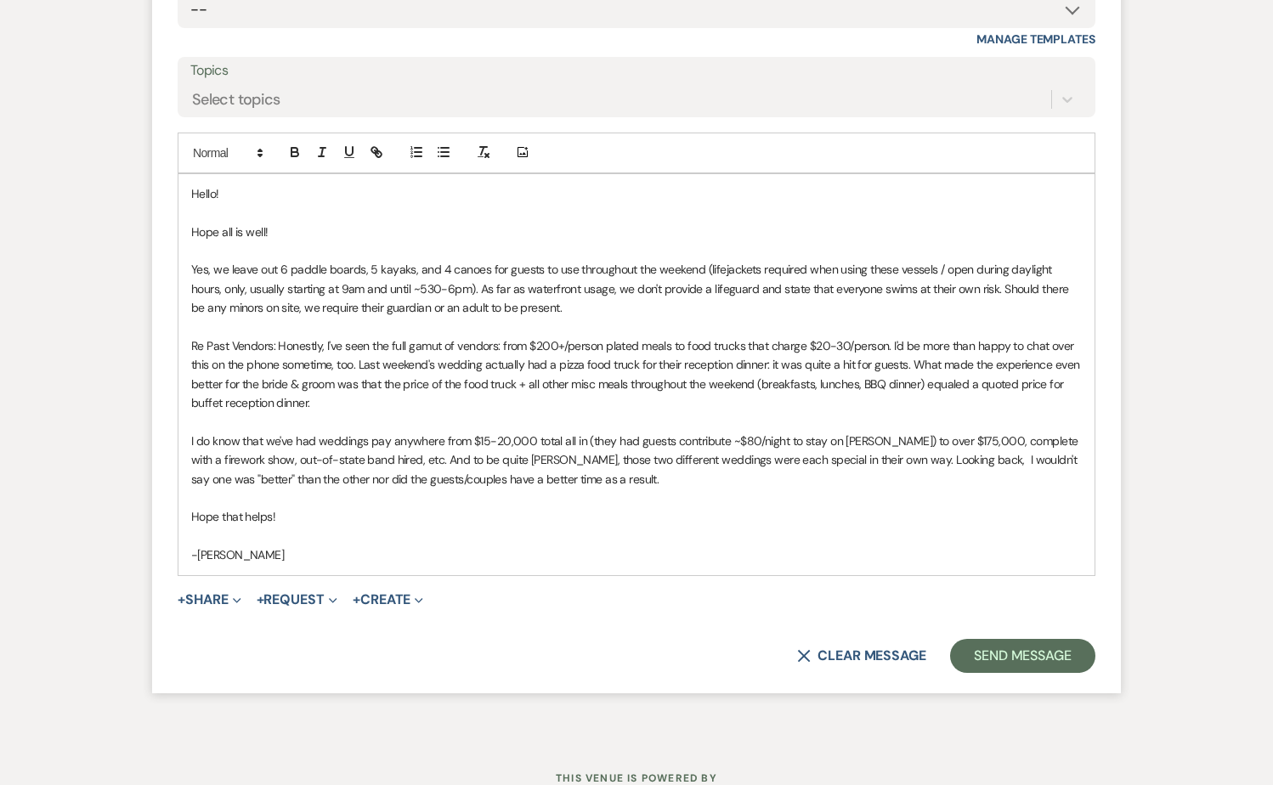
click at [317, 379] on p "Re Past Vendors: Honestly, I've seen the full gamut of vendors: from $200+/pers…" at bounding box center [636, 374] width 890 height 76
click at [1066, 354] on p "Re Past Vendors: Honestly, I've seen the full gamut of vendors: from $200+/pers…" at bounding box center [636, 374] width 890 height 76
click at [1047, 359] on p "Re Past Vendors: Honestly, I've seen the full gamut of vendors: from $200+/pers…" at bounding box center [636, 374] width 890 height 76
click at [743, 432] on p "I do know that we've had weddings pay anywhere from $15-20,000 total all in (th…" at bounding box center [636, 460] width 890 height 57
click at [947, 432] on p "I do know that we've had weddings pay anywhere from $15-20,000 total all in (th…" at bounding box center [636, 460] width 890 height 57
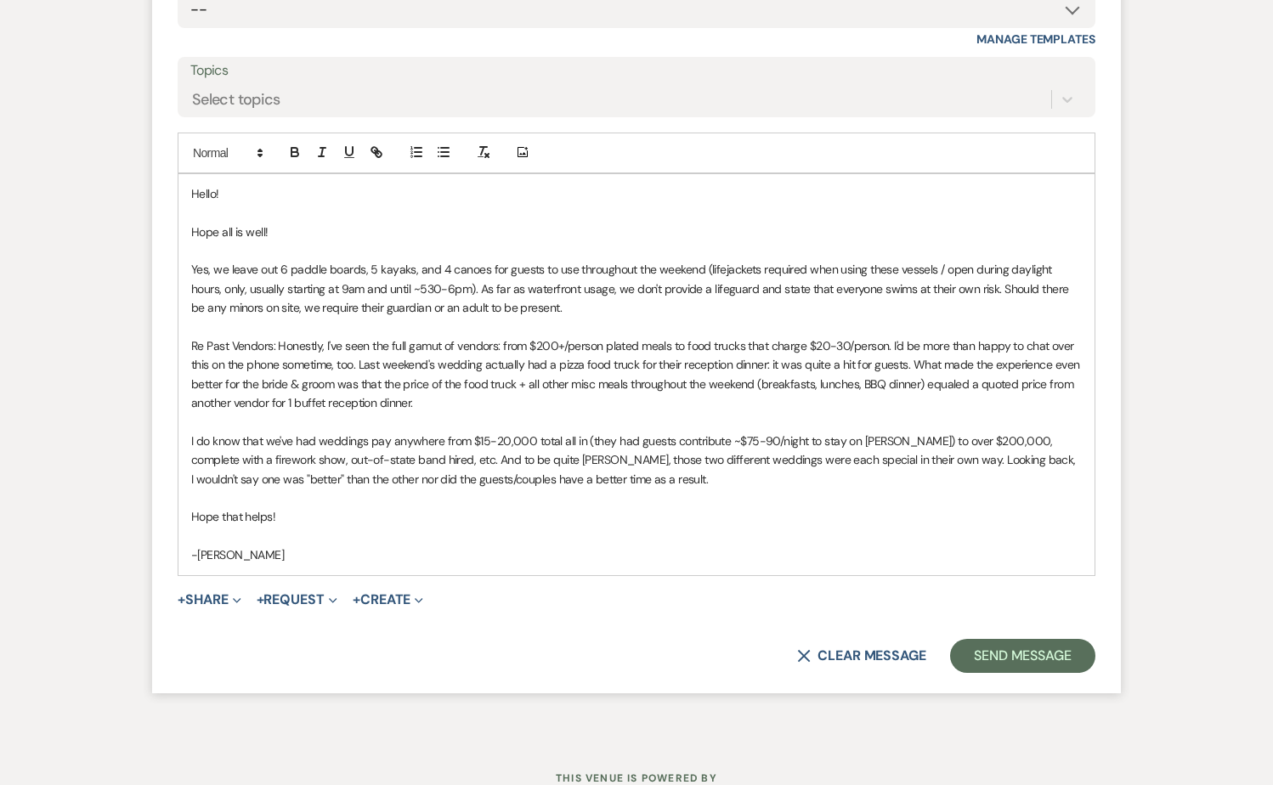
click at [918, 432] on p "I do know that we've had weddings pay anywhere from $15-20,000 total all in (th…" at bounding box center [636, 460] width 890 height 57
click at [955, 432] on p "I do know that we've had weddings pay anywhere from $15-20,000 total all in (th…" at bounding box center [636, 460] width 890 height 57
click at [378, 432] on p "I do know that we've had weddings pay anywhere from $15-20,000 total all in (th…" at bounding box center [636, 460] width 890 height 57
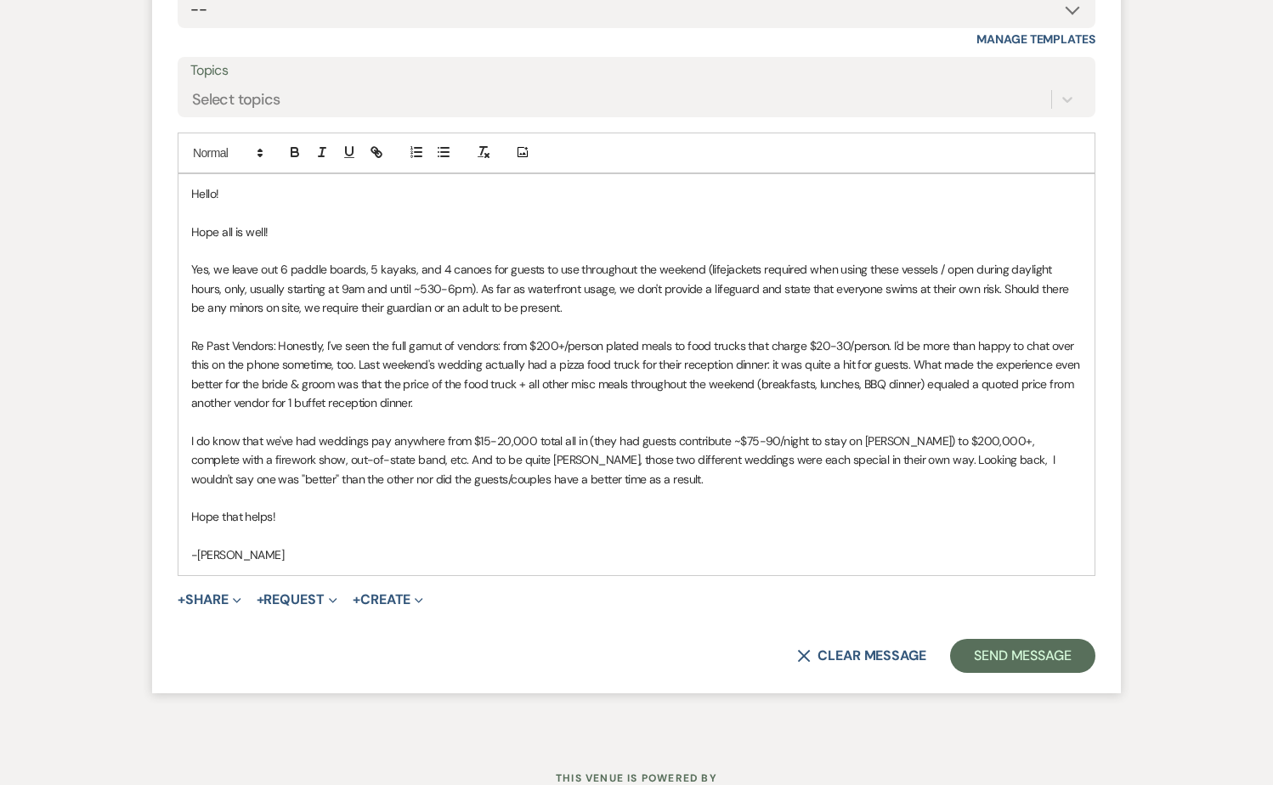
click at [333, 432] on p "I do know that we've had weddings pay anywhere from $15-20,000 total all in (th…" at bounding box center [636, 460] width 890 height 57
click at [265, 433] on p "I do know that we've had weddings pay anywhere from $15-20,000 total all in (th…" at bounding box center [636, 460] width 890 height 57
click at [669, 458] on p "I do know that we've had weddings pay anywhere from $15-20,000 total all in (th…" at bounding box center [636, 460] width 890 height 57
click at [717, 458] on p "I do know that we've had weddings pay anywhere from $15-20,000 total all in (th…" at bounding box center [636, 460] width 890 height 57
click at [703, 458] on p "I do know that we've had weddings pay anywhere from $15-20,000 total all in (th…" at bounding box center [636, 460] width 890 height 57
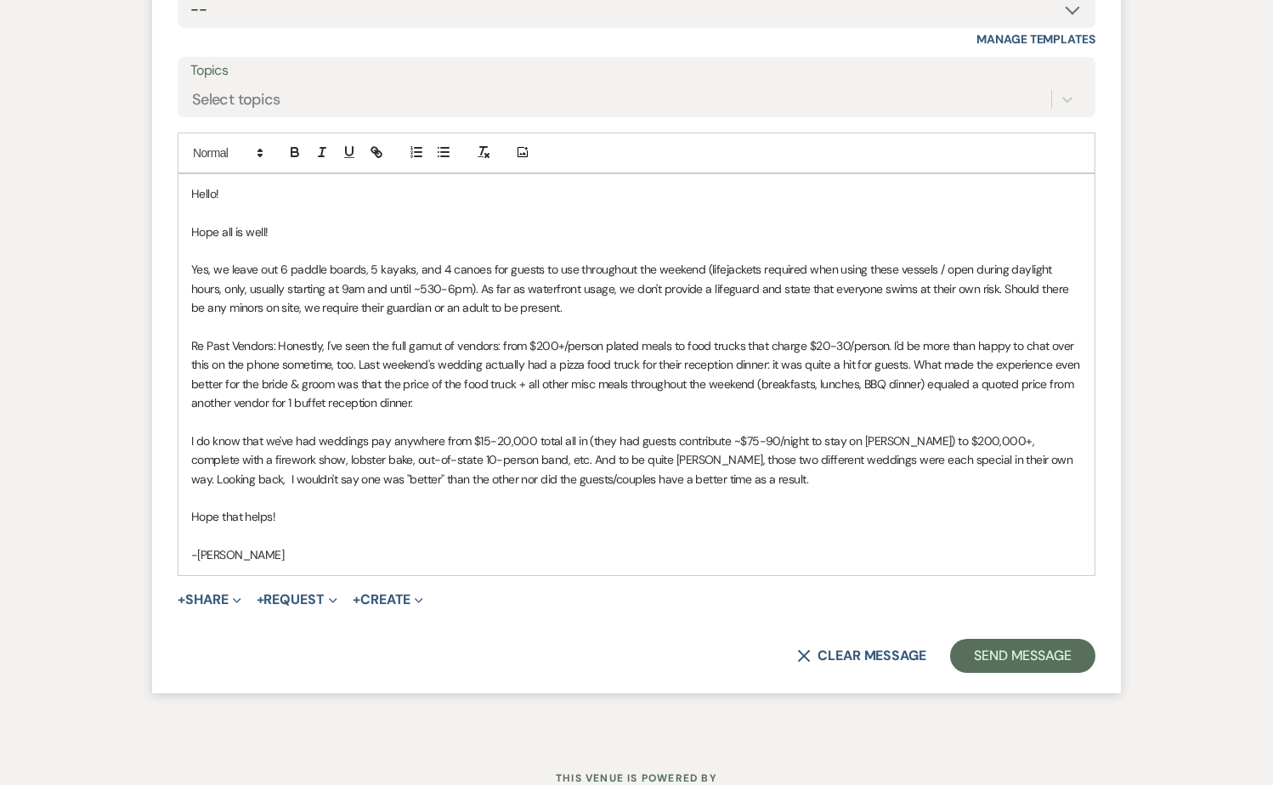
click at [703, 458] on p "I do know that we've had weddings pay anywhere from $15-20,000 total all in (th…" at bounding box center [636, 460] width 890 height 57
click at [703, 489] on p at bounding box center [636, 498] width 890 height 19
click at [699, 461] on p "I do know that we've had weddings pay anywhere from $15-20,000 total all in (th…" at bounding box center [636, 460] width 890 height 57
click at [656, 455] on p "I do know that we've had weddings pay anywhere from $15-20,000 total all in (th…" at bounding box center [636, 460] width 890 height 57
click at [370, 452] on p "I do know that we've had weddings pay anywhere from $15-20,000 total all in (th…" at bounding box center [636, 460] width 890 height 57
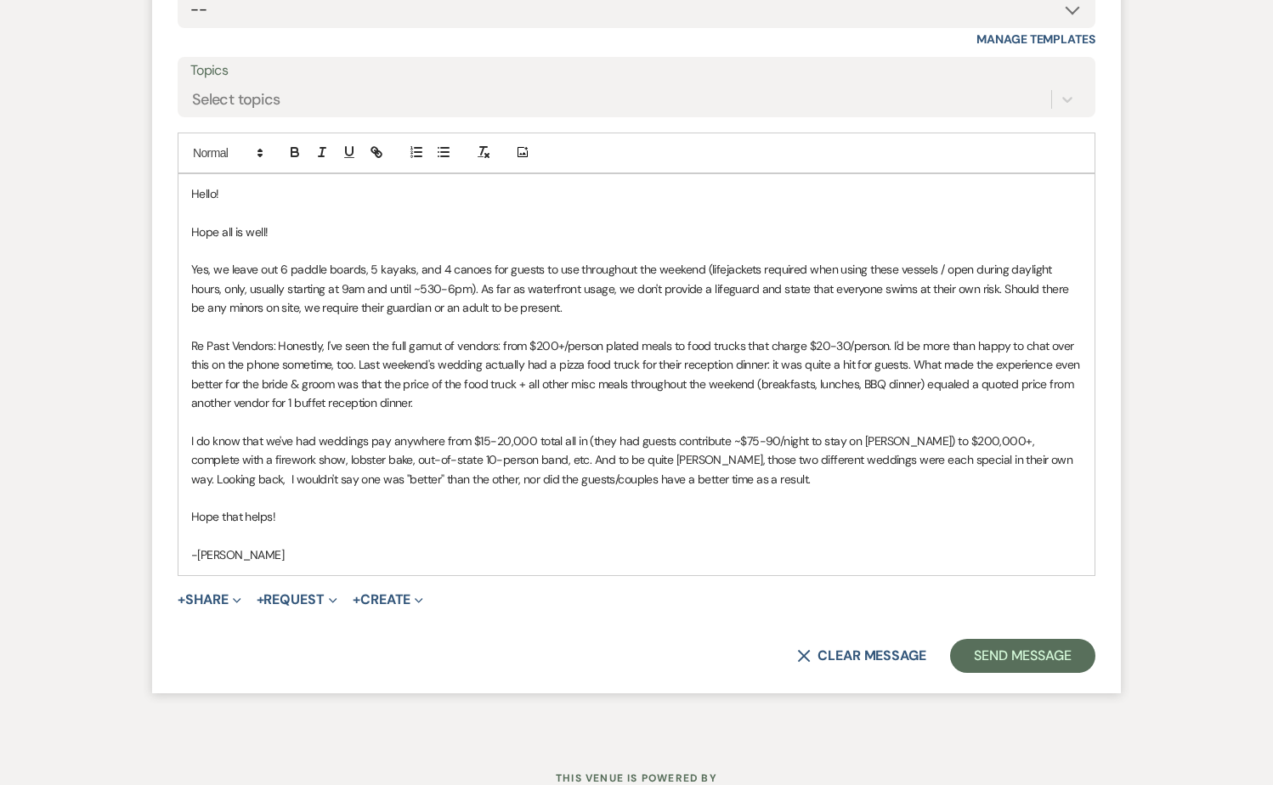
click at [405, 442] on p "I do know that we've had weddings pay anywhere from $15-20,000 total all in (th…" at bounding box center [636, 460] width 890 height 57
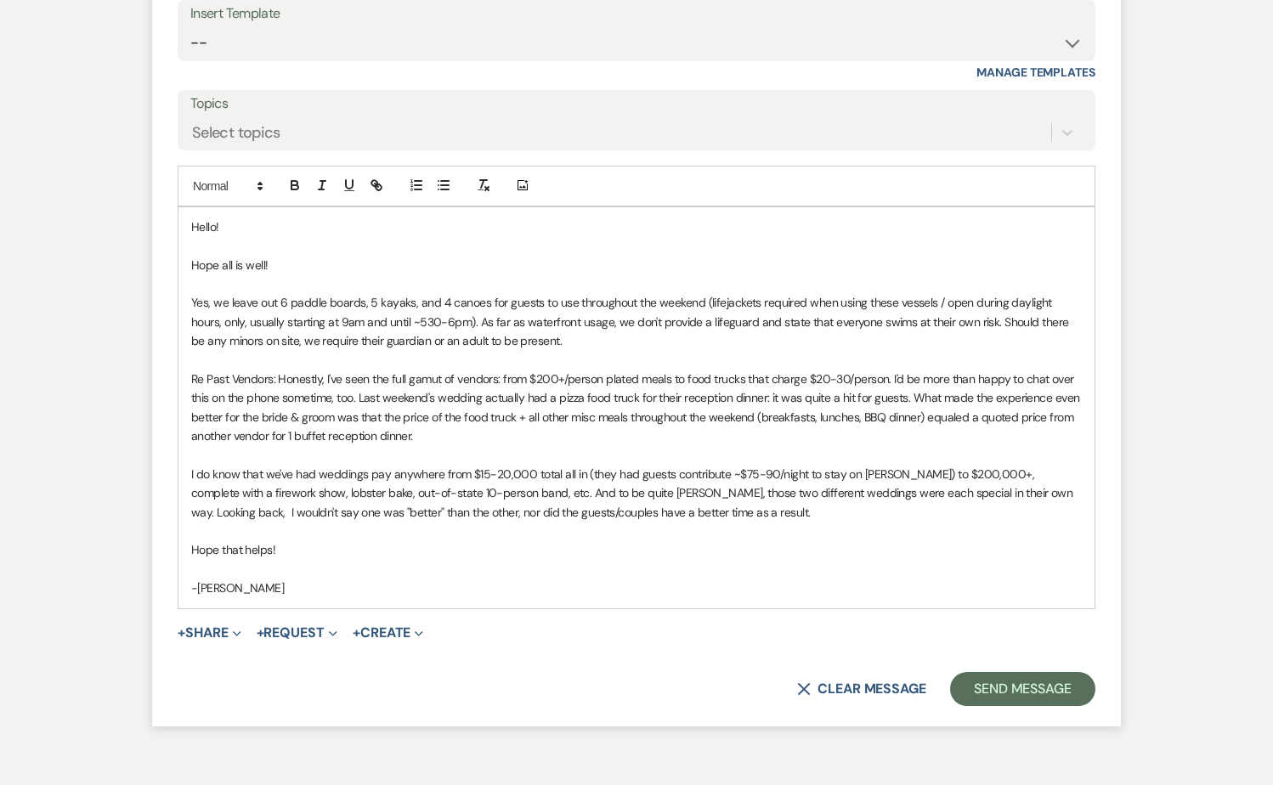
scroll to position [4686, 0]
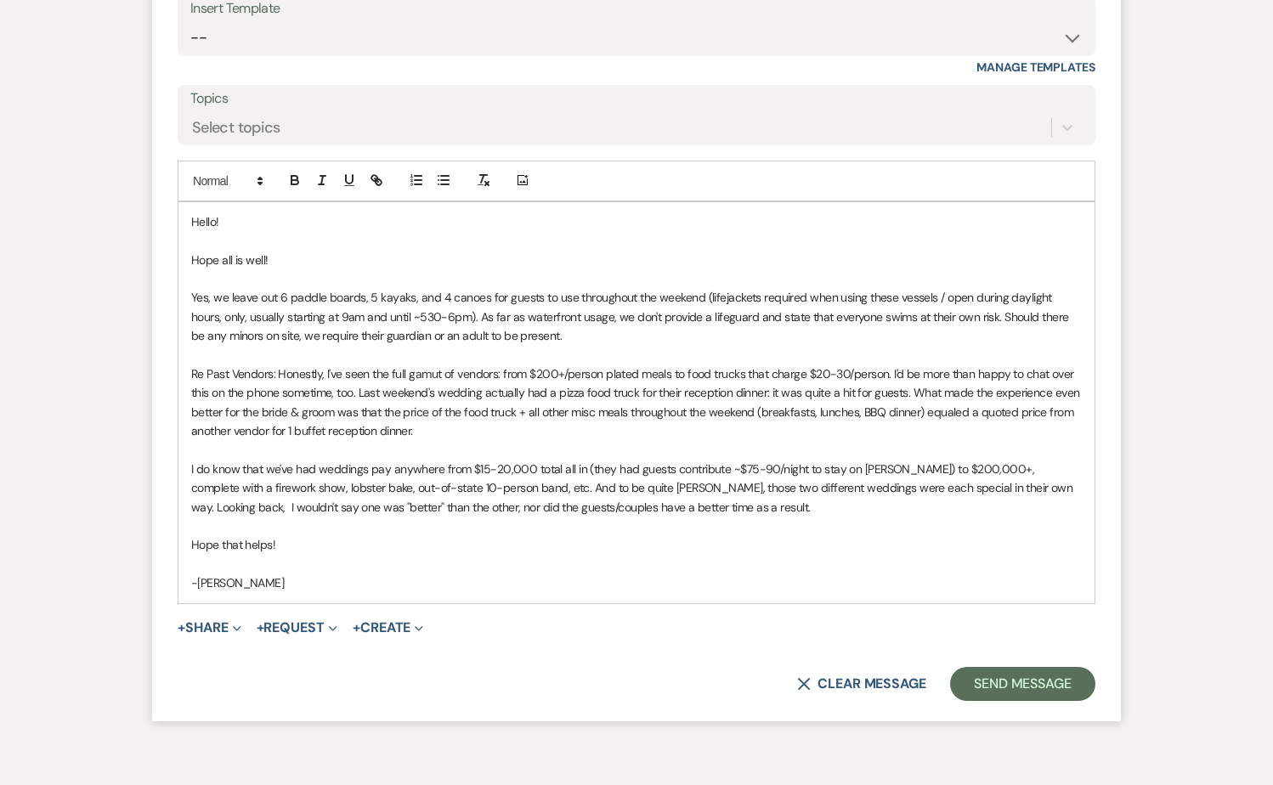
click at [566, 484] on p "I do know that we've had weddings pay anywhere from $15-20,000 total all in (th…" at bounding box center [636, 488] width 890 height 57
click at [642, 461] on p "I do know that we've had weddings pay anywhere from $15-20,000 total all in (th…" at bounding box center [636, 488] width 890 height 57
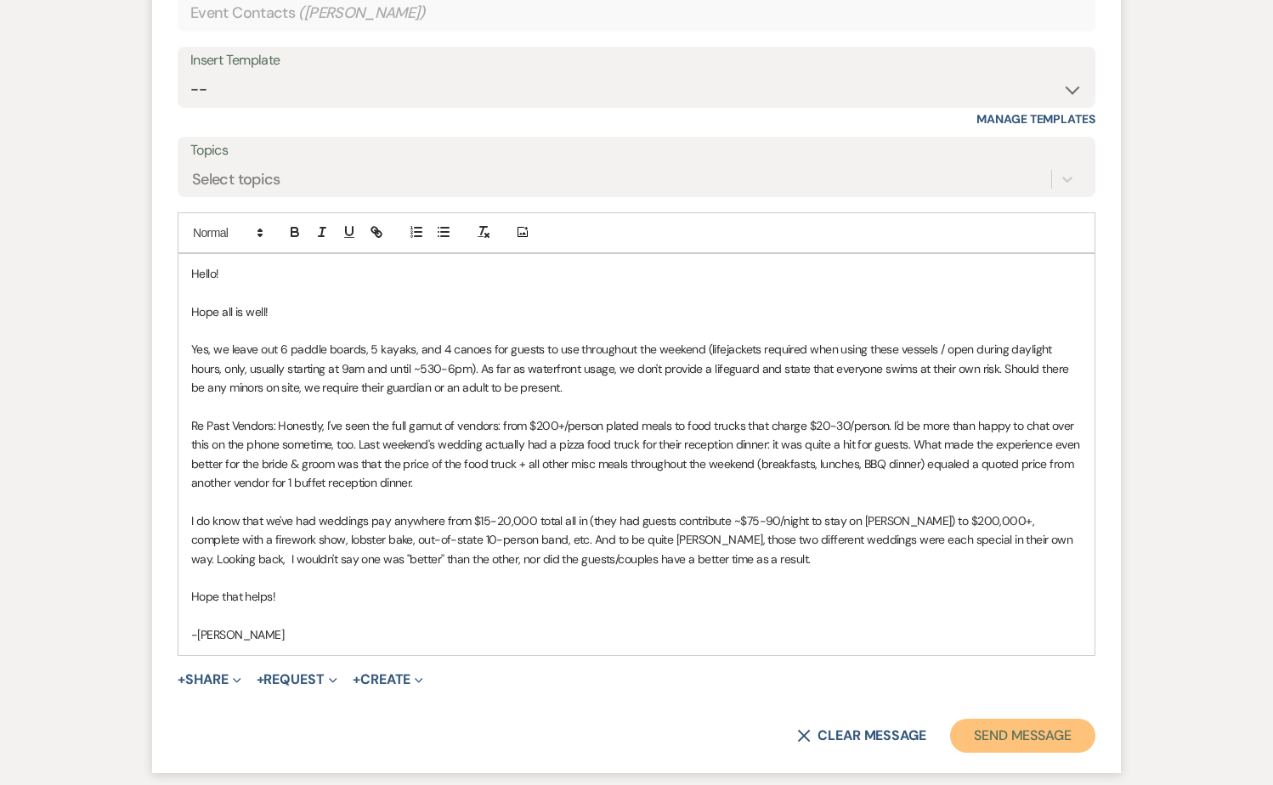
click at [1038, 726] on button "Send Message" at bounding box center [1022, 736] width 145 height 34
